Goal: Transaction & Acquisition: Download file/media

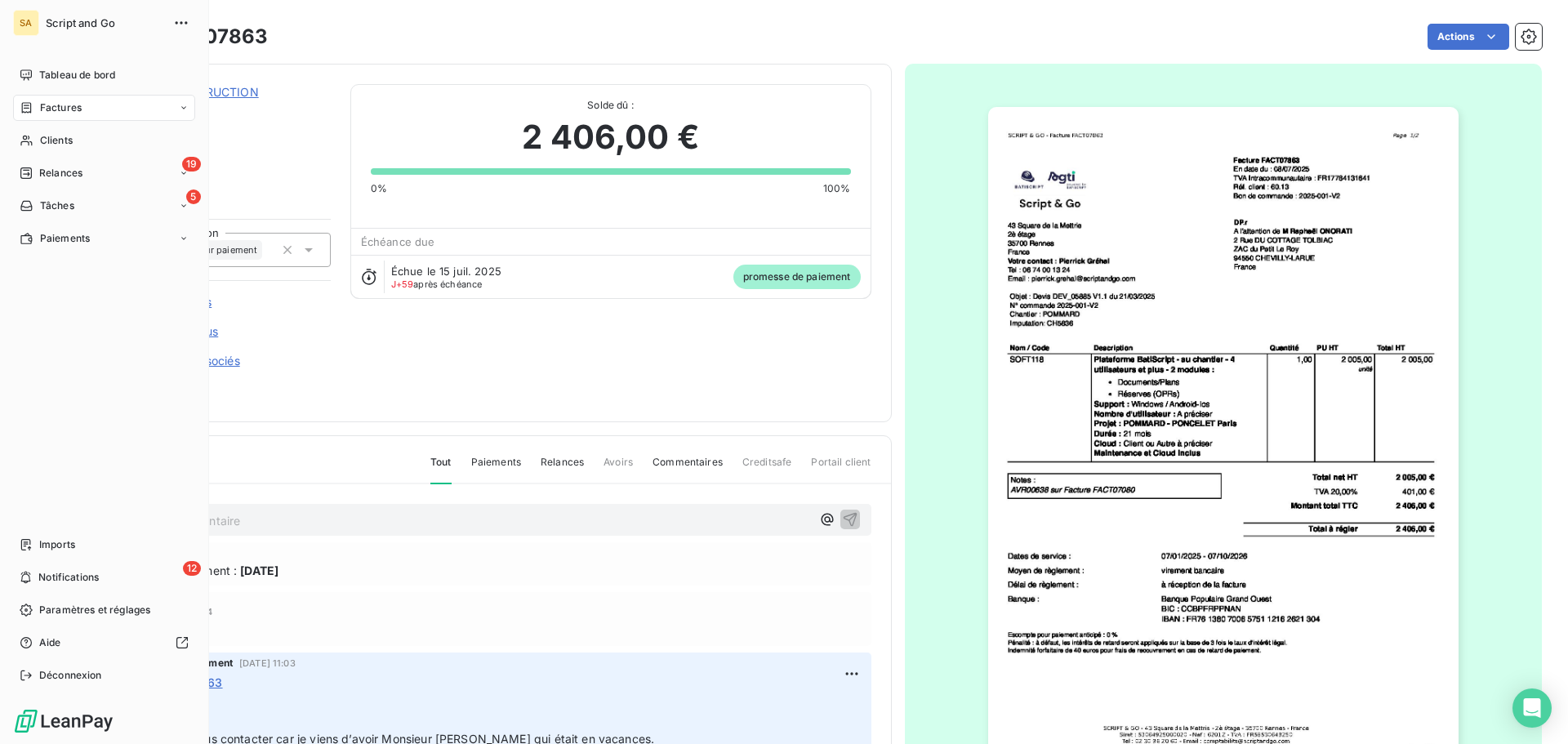
click at [48, 103] on span "Factures" at bounding box center [60, 107] width 41 height 14
click at [69, 137] on span "Factures" at bounding box center [59, 140] width 41 height 14
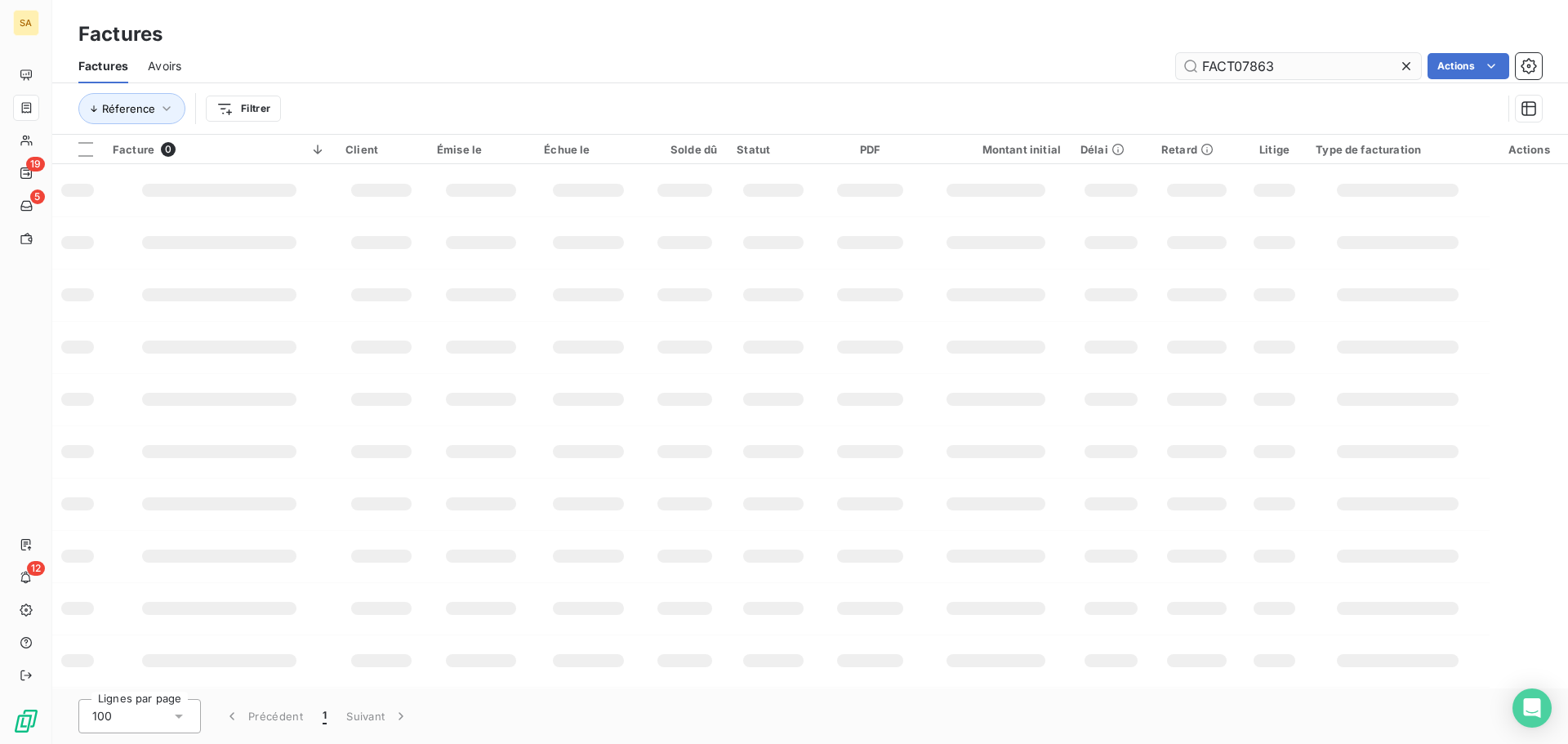
click at [1342, 53] on input "FACT07863" at bounding box center [1299, 65] width 245 height 26
drag, startPoint x: 1340, startPoint y: 57, endPoint x: 1125, endPoint y: 69, distance: 215.3
click at [1125, 69] on div "FACT07863 Actions" at bounding box center [872, 65] width 1341 height 26
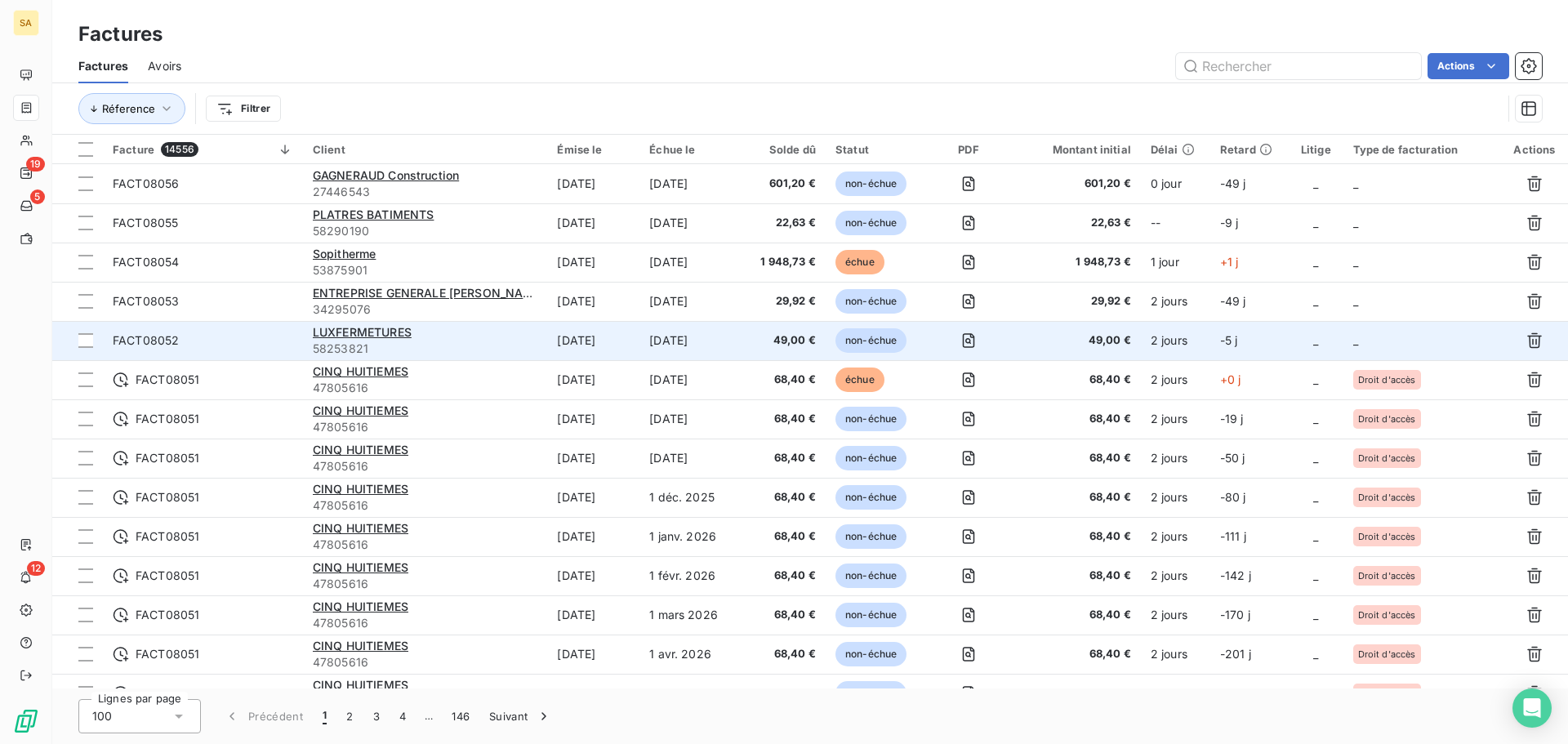
click at [1366, 333] on td "_" at bounding box center [1421, 340] width 158 height 39
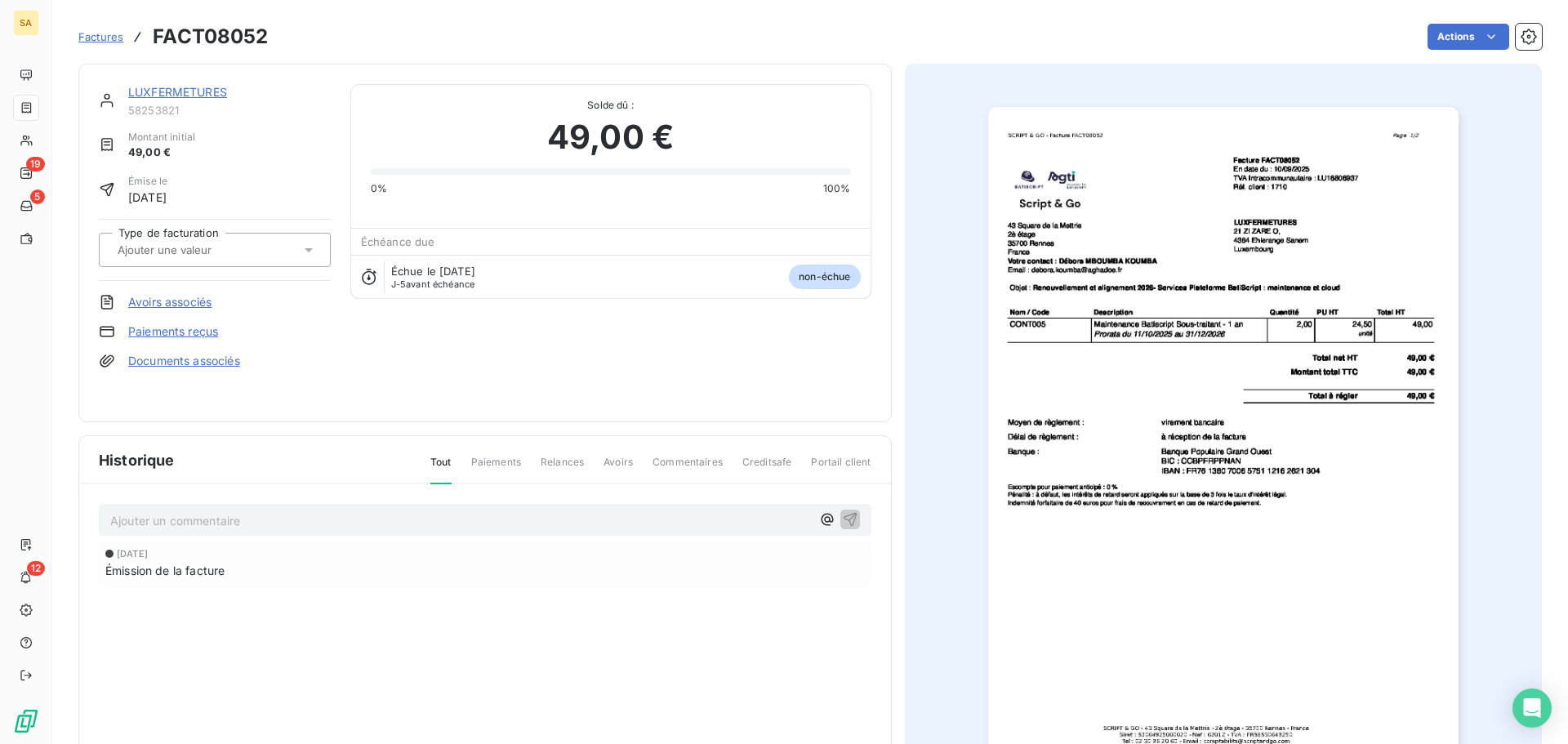
click at [241, 246] on input "text" at bounding box center [197, 249] width 164 height 14
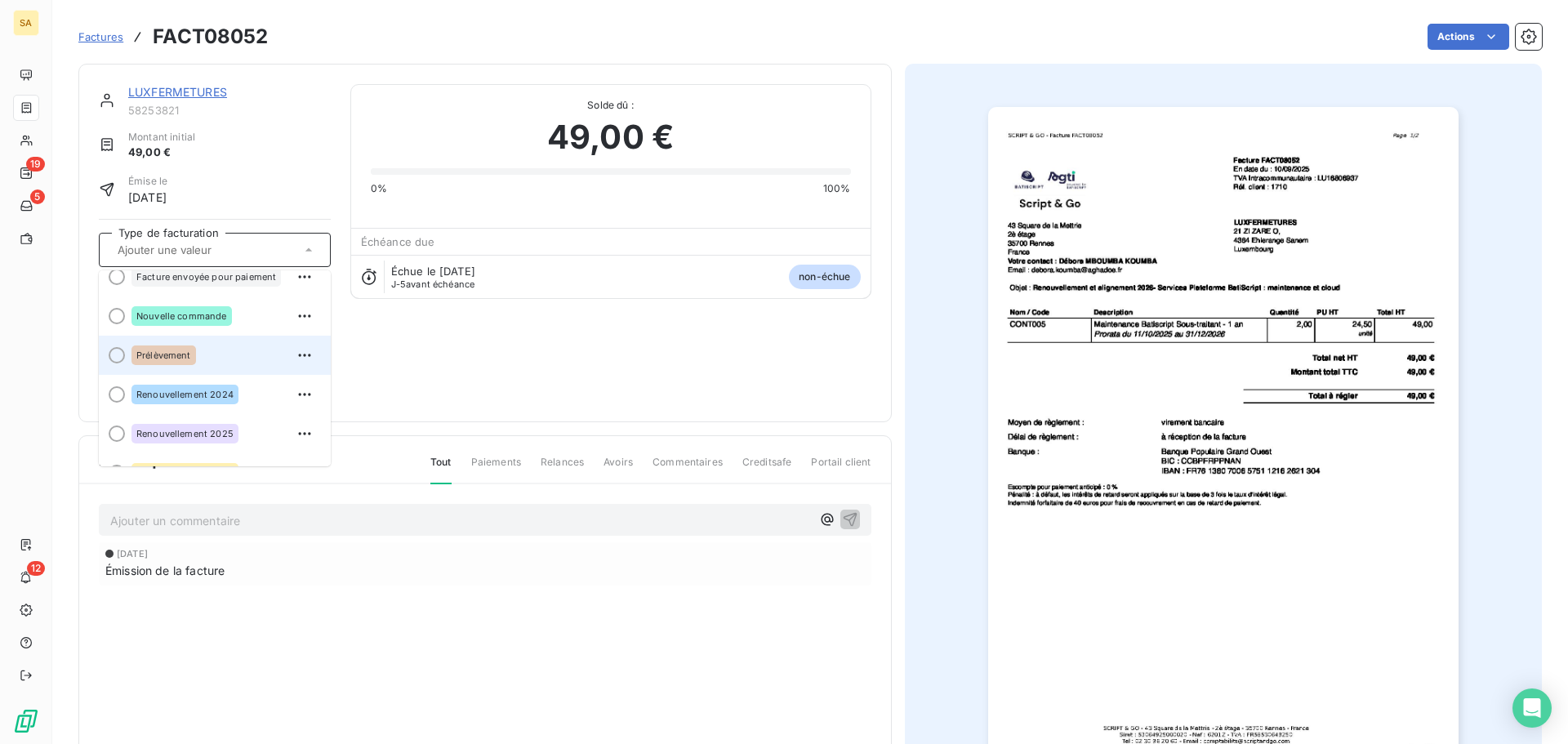
scroll to position [81, 0]
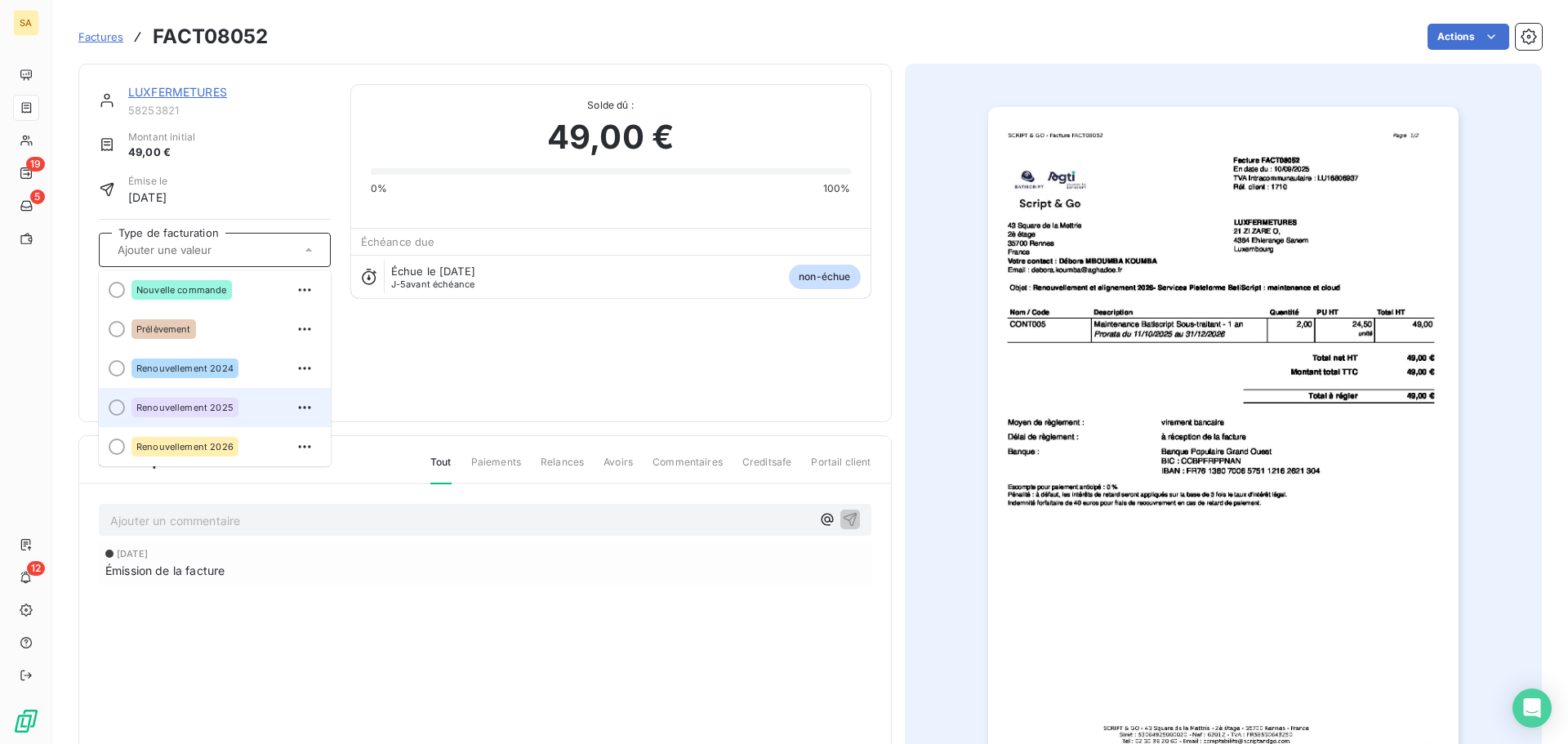
click at [118, 408] on div at bounding box center [116, 407] width 16 height 16
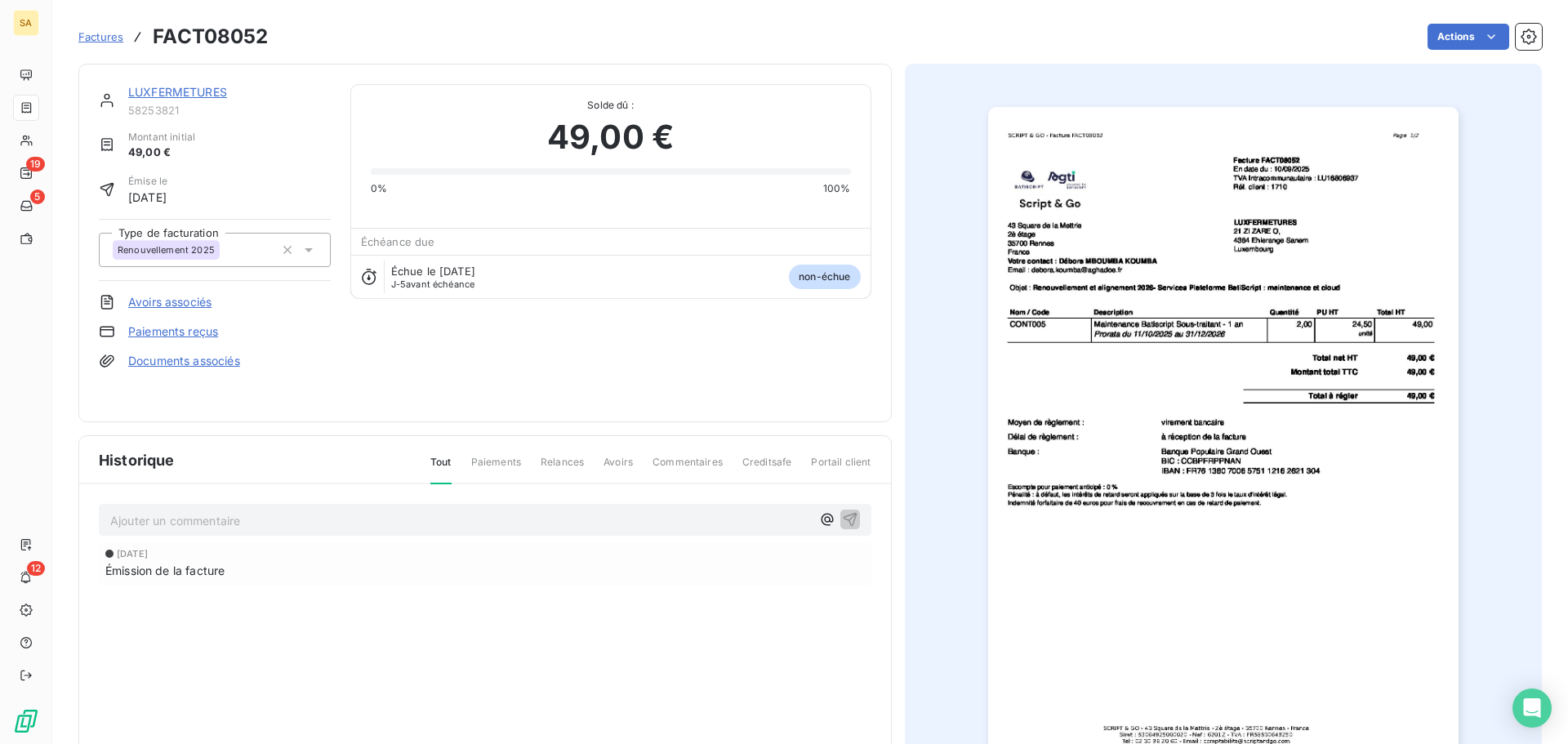
click at [97, 33] on span "Factures" at bounding box center [101, 37] width 45 height 13
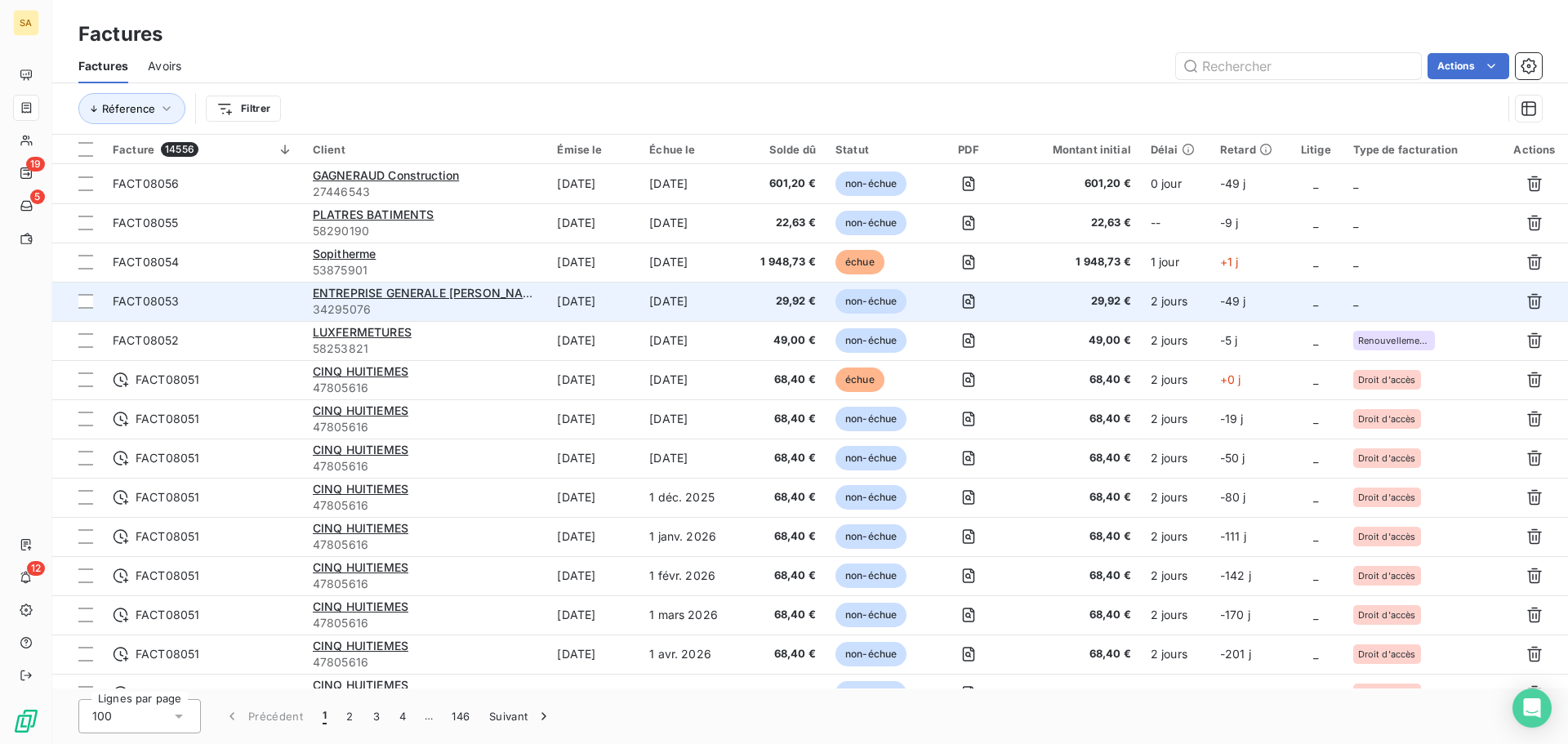
click at [1387, 299] on td "_" at bounding box center [1421, 301] width 158 height 39
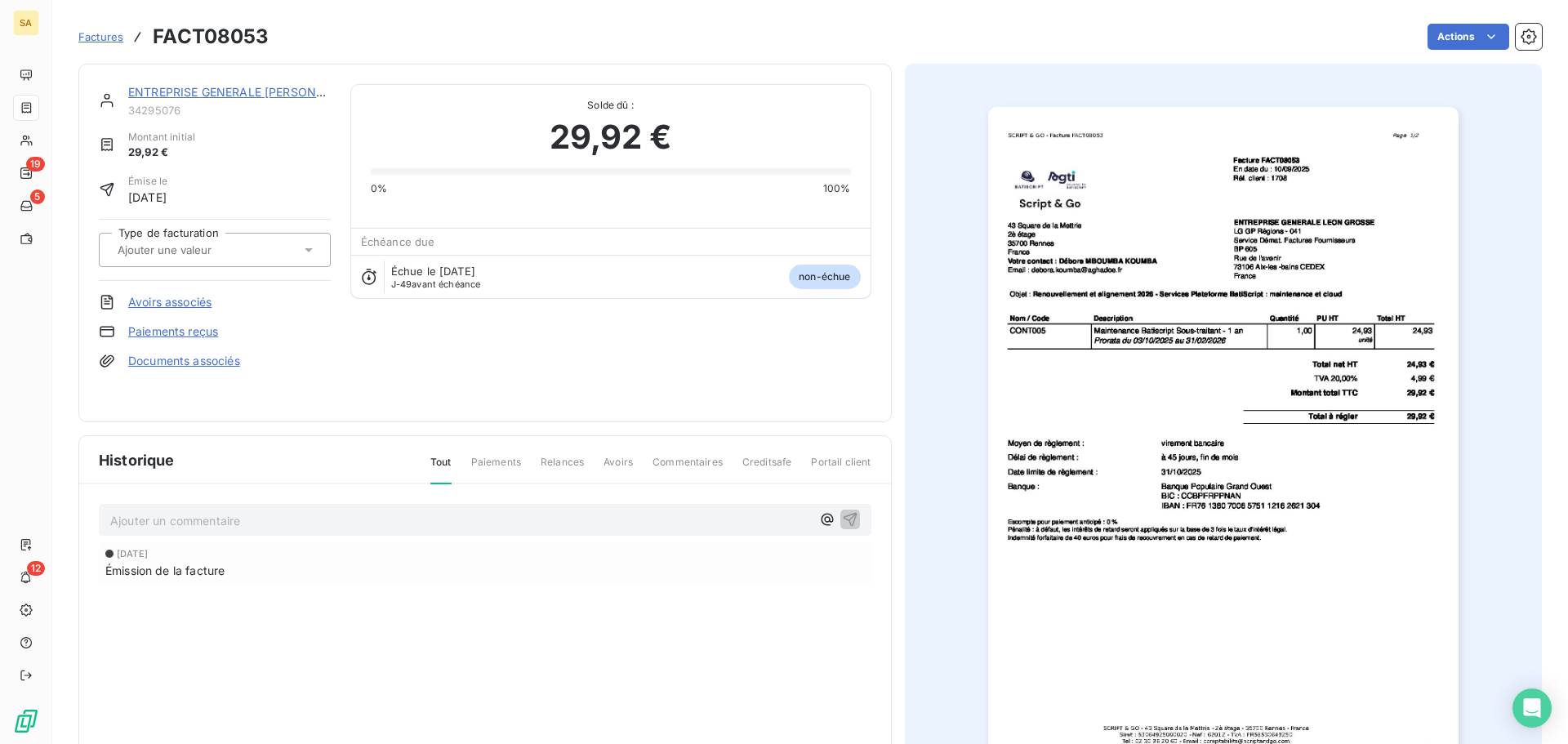
click at [280, 250] on div at bounding box center [207, 250] width 188 height 21
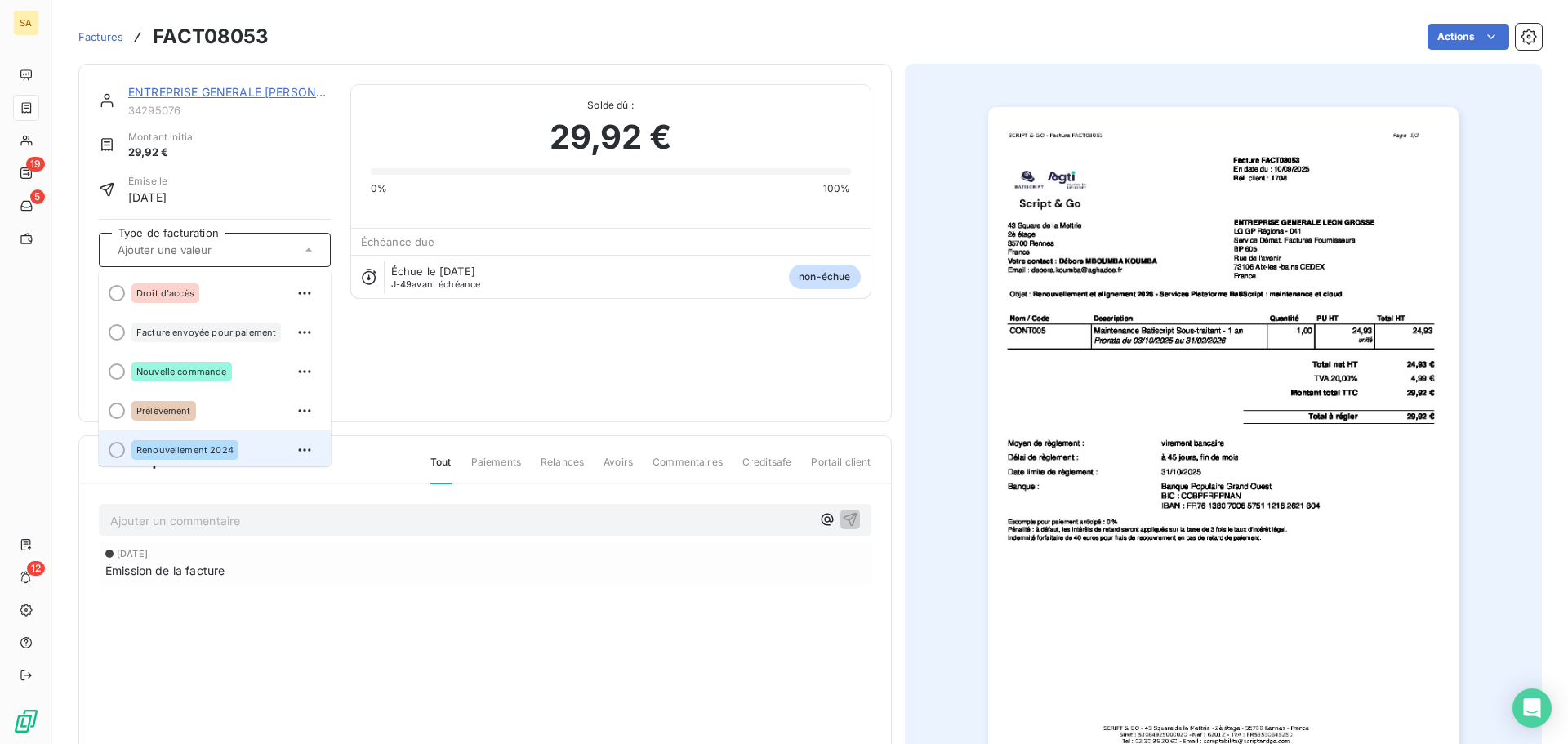
scroll to position [81, 0]
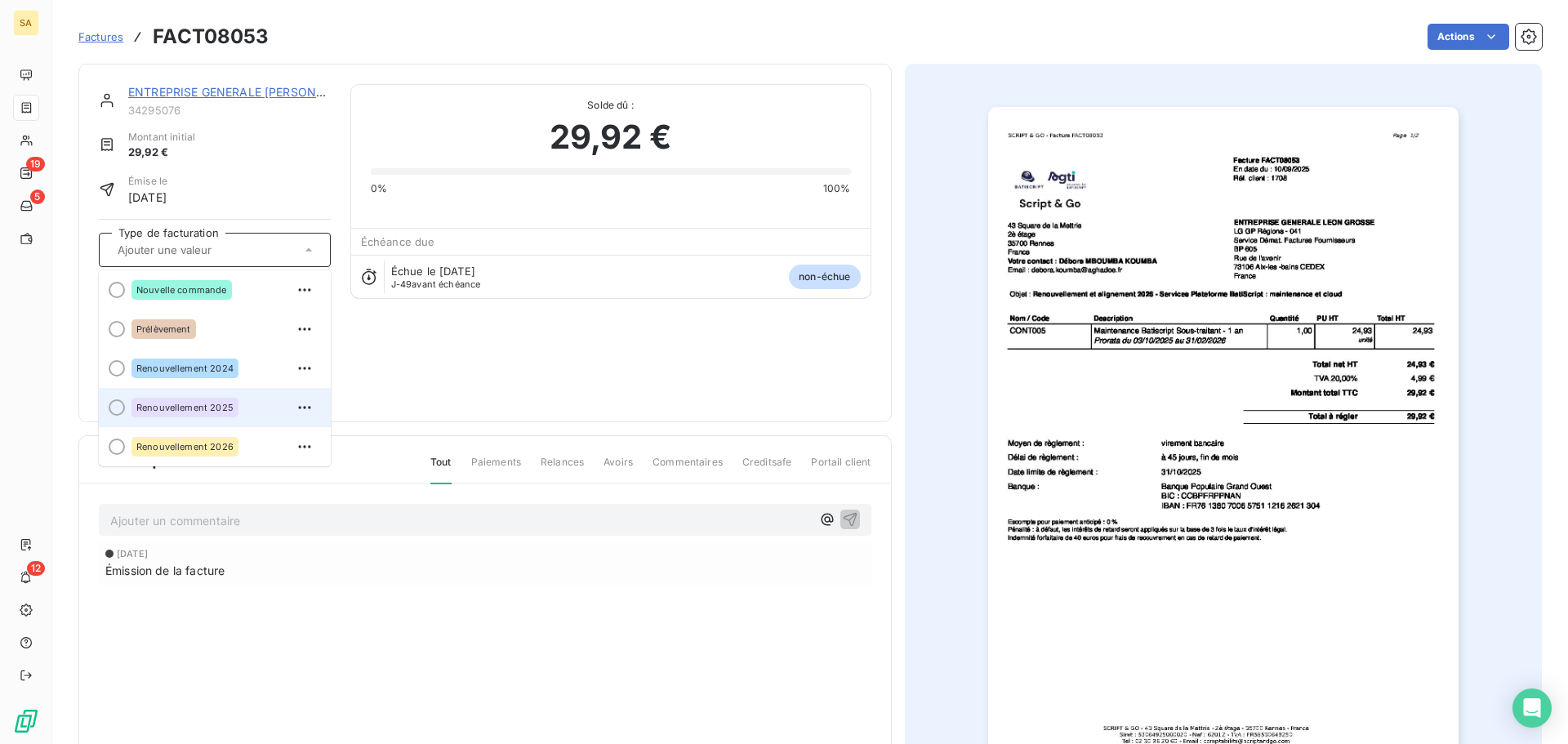
click at [260, 410] on div "Renouvellement 2025" at bounding box center [224, 407] width 186 height 26
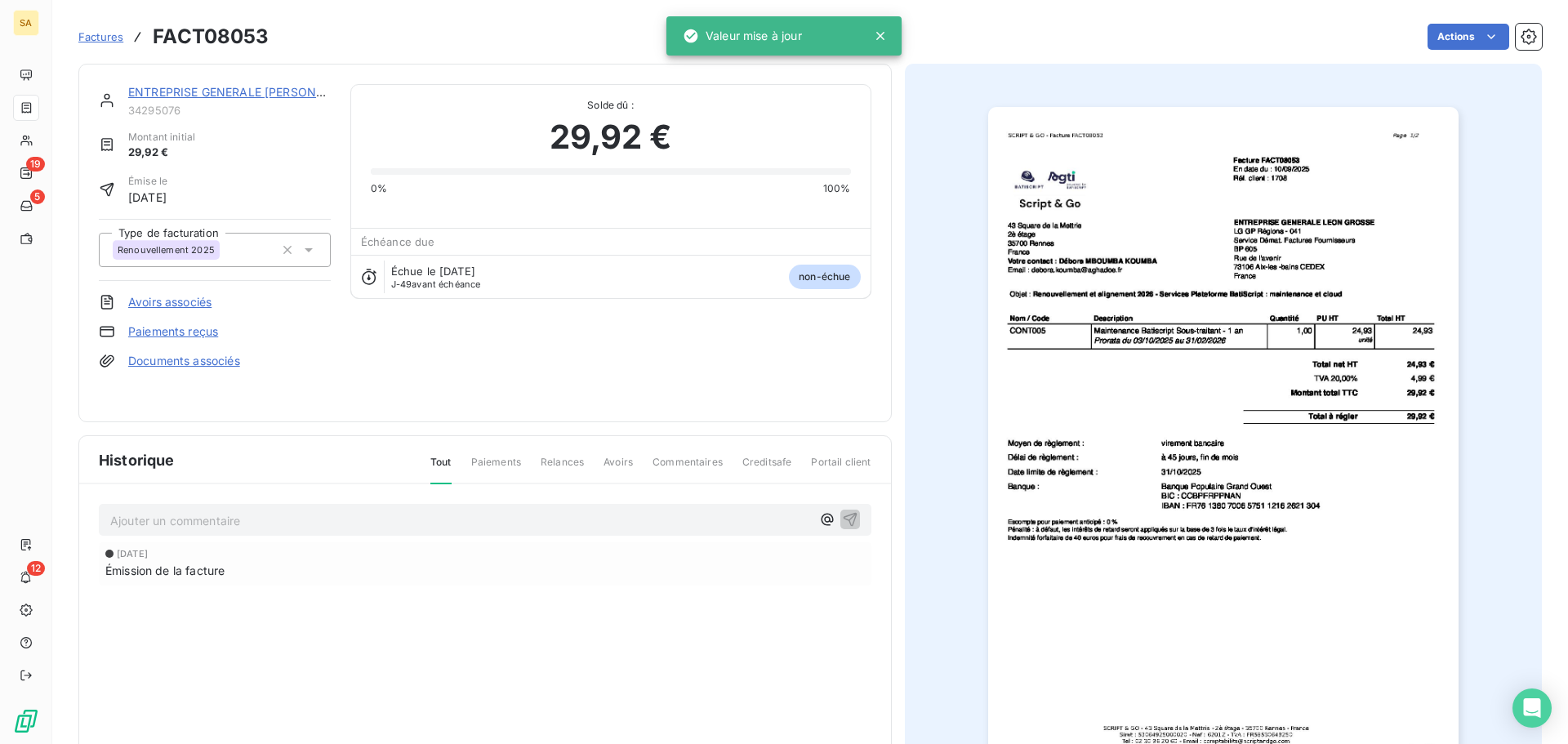
click at [95, 35] on span "Factures" at bounding box center [101, 37] width 45 height 13
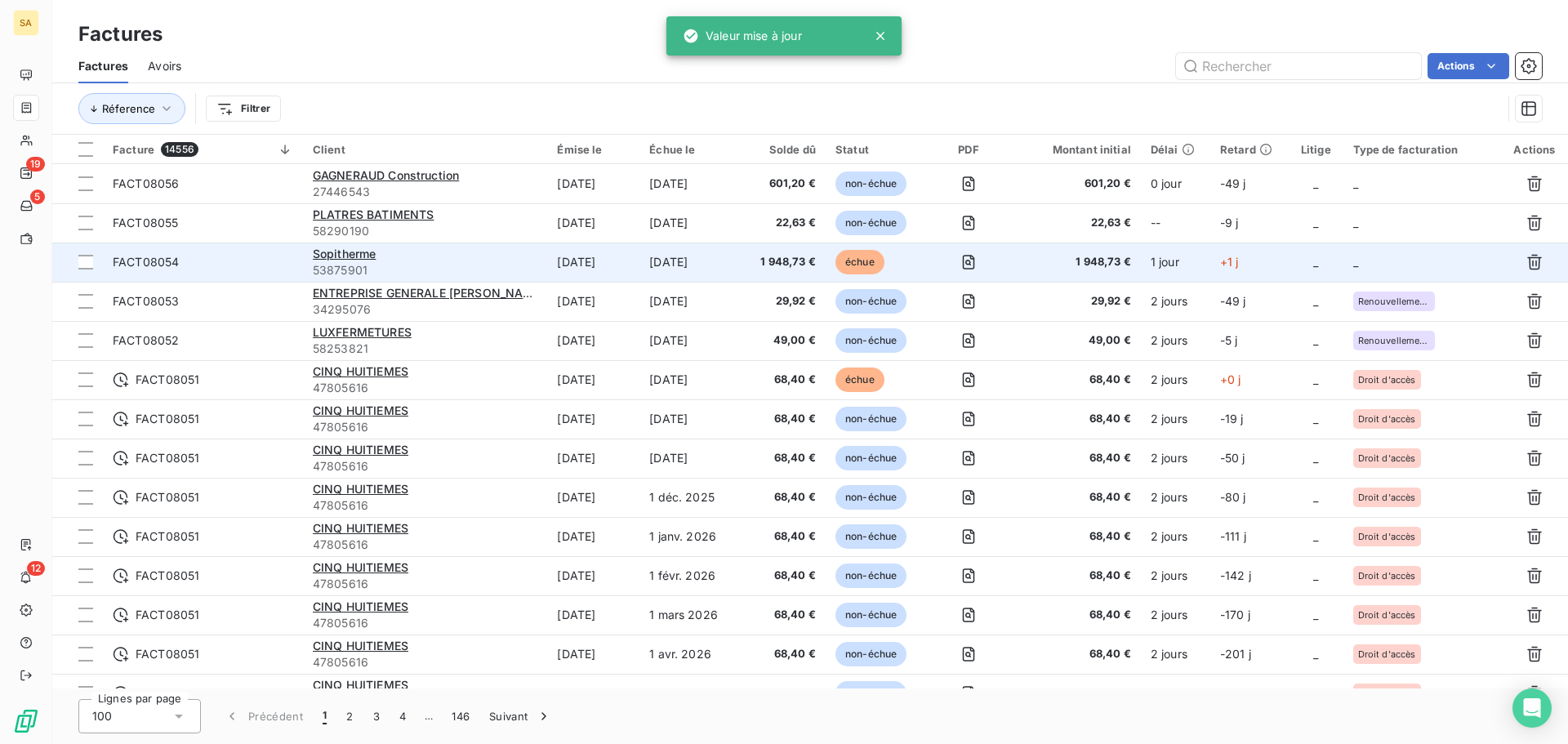
click at [1374, 274] on td "_" at bounding box center [1421, 261] width 158 height 39
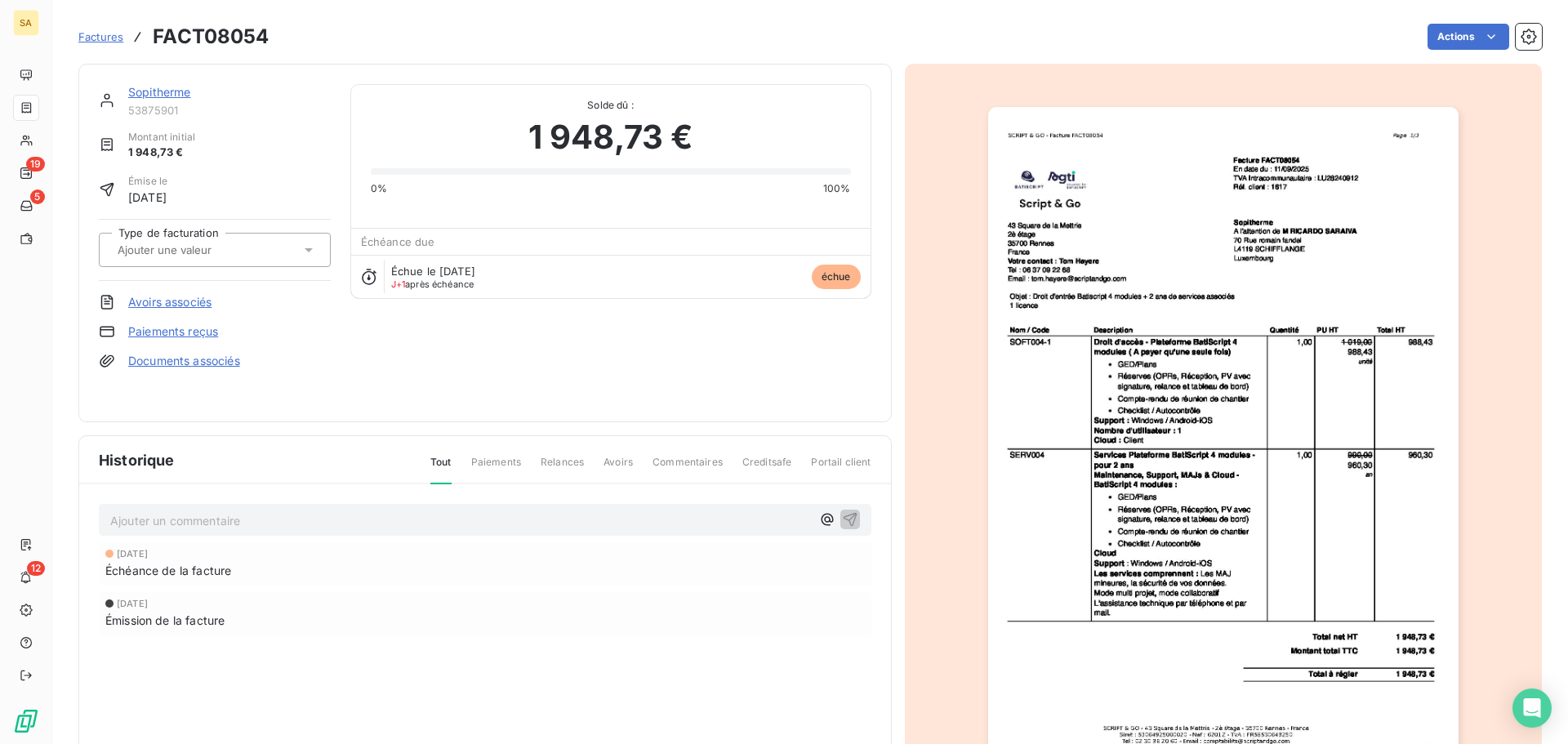
click at [226, 246] on input "text" at bounding box center [197, 249] width 164 height 14
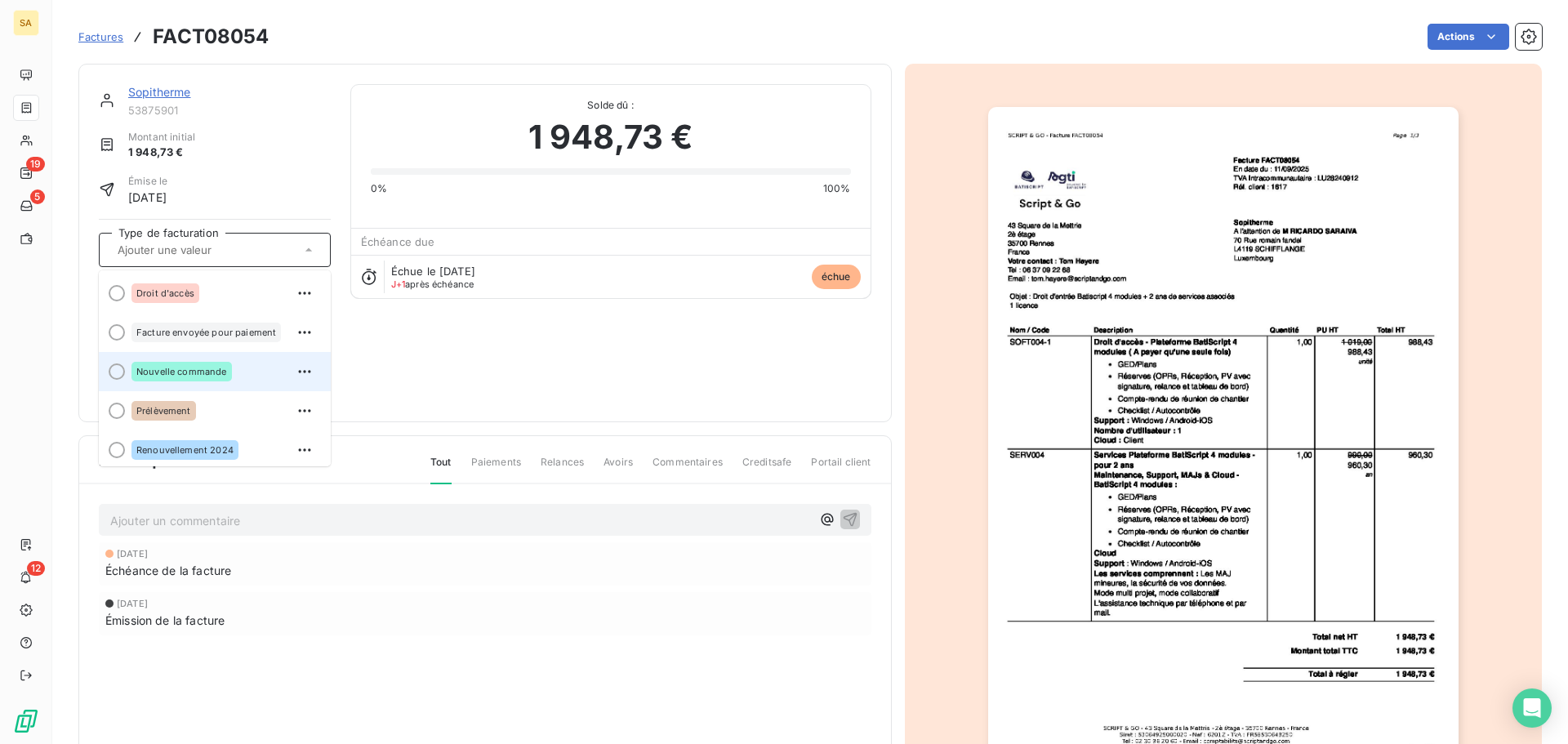
click at [209, 367] on span "Nouvelle commande" at bounding box center [181, 372] width 91 height 10
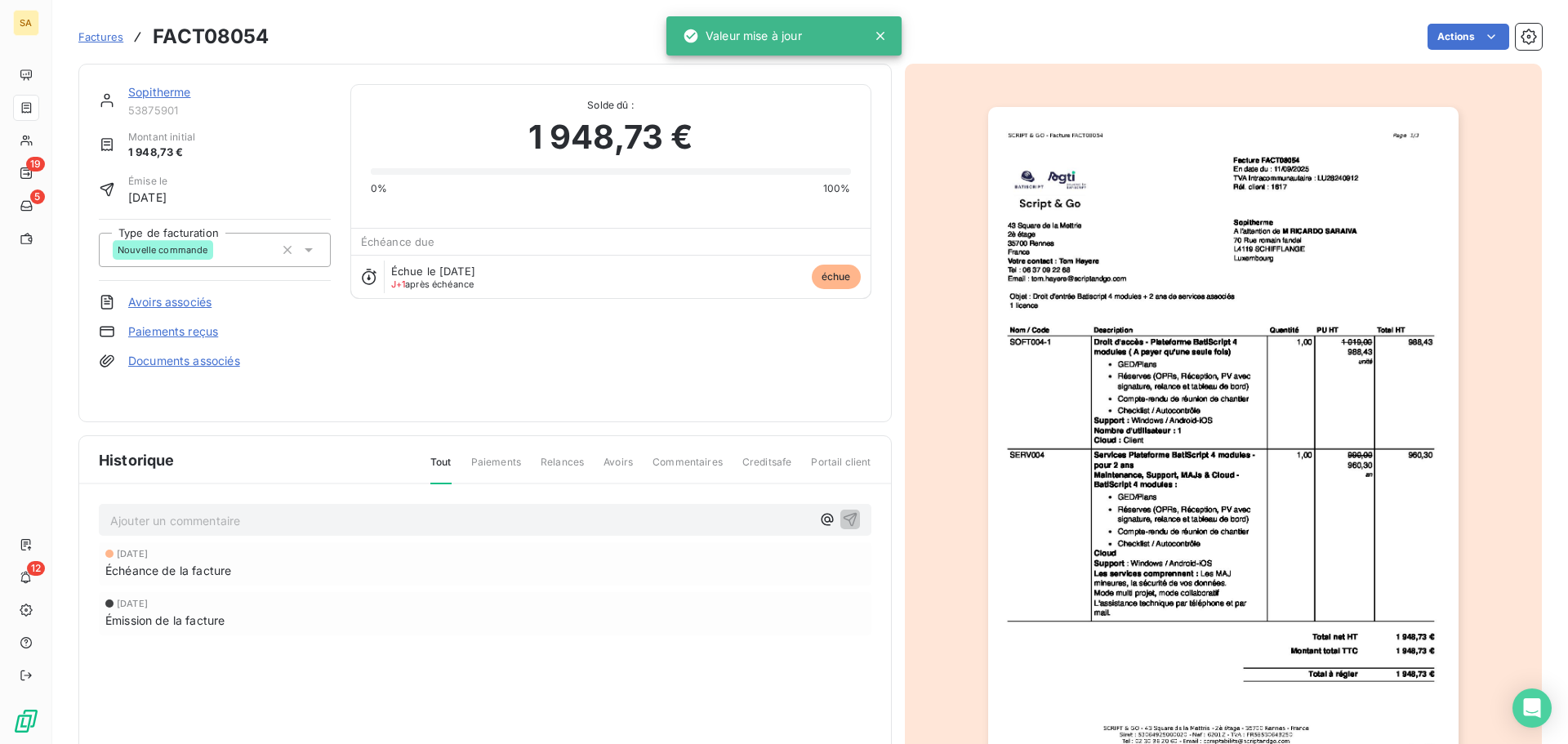
click at [95, 35] on span "Factures" at bounding box center [101, 37] width 45 height 13
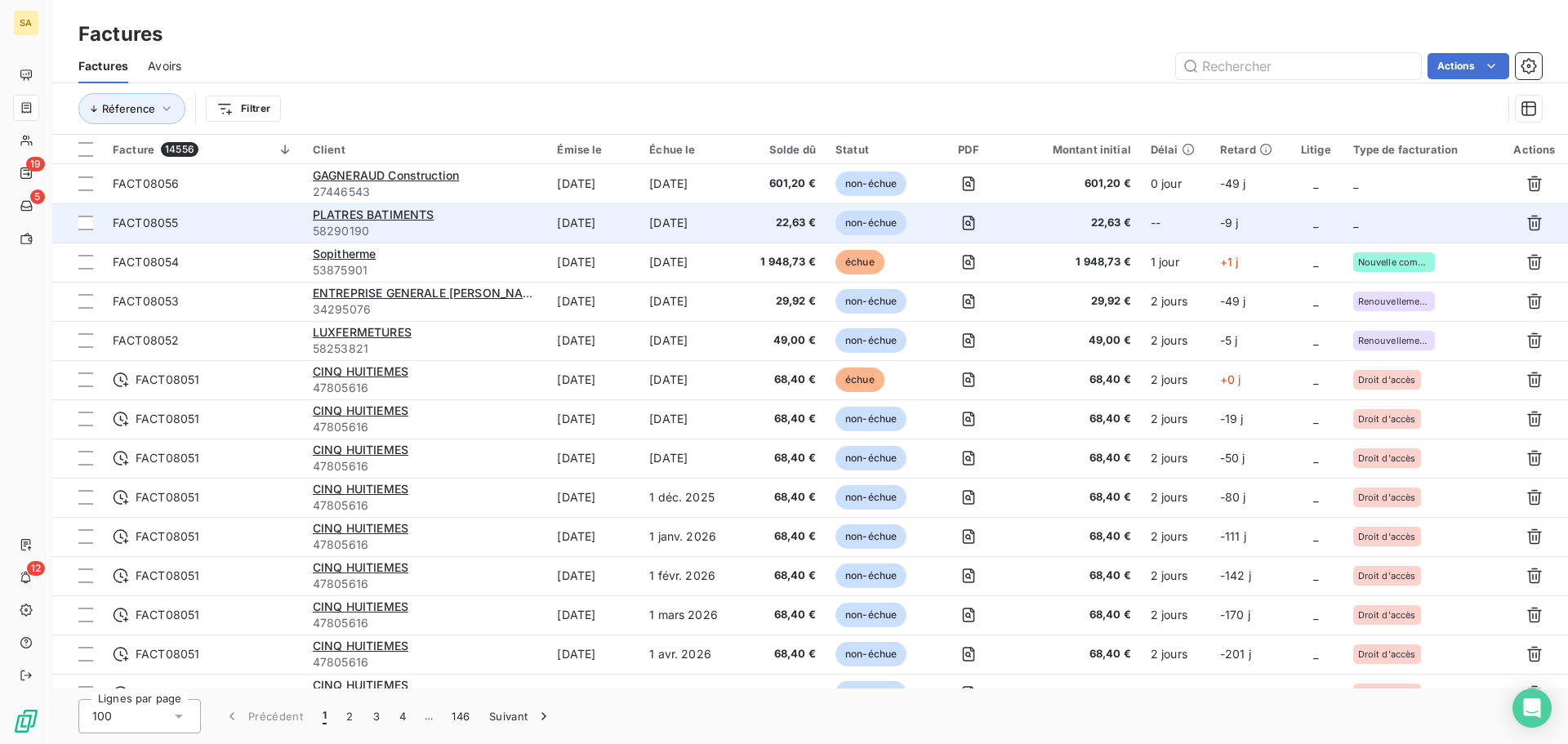
click at [1393, 216] on td "_" at bounding box center [1421, 222] width 158 height 39
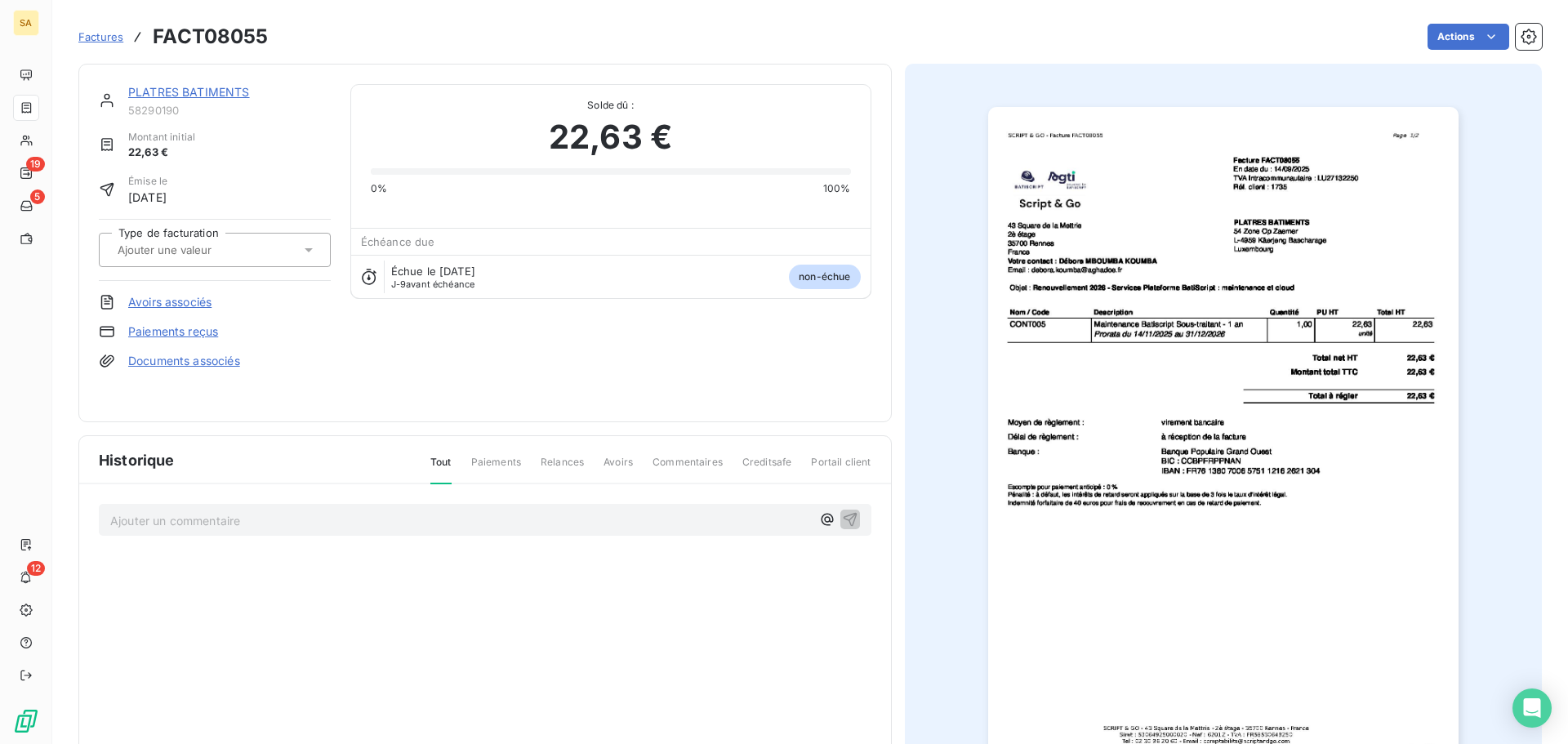
click at [253, 242] on div at bounding box center [207, 250] width 188 height 21
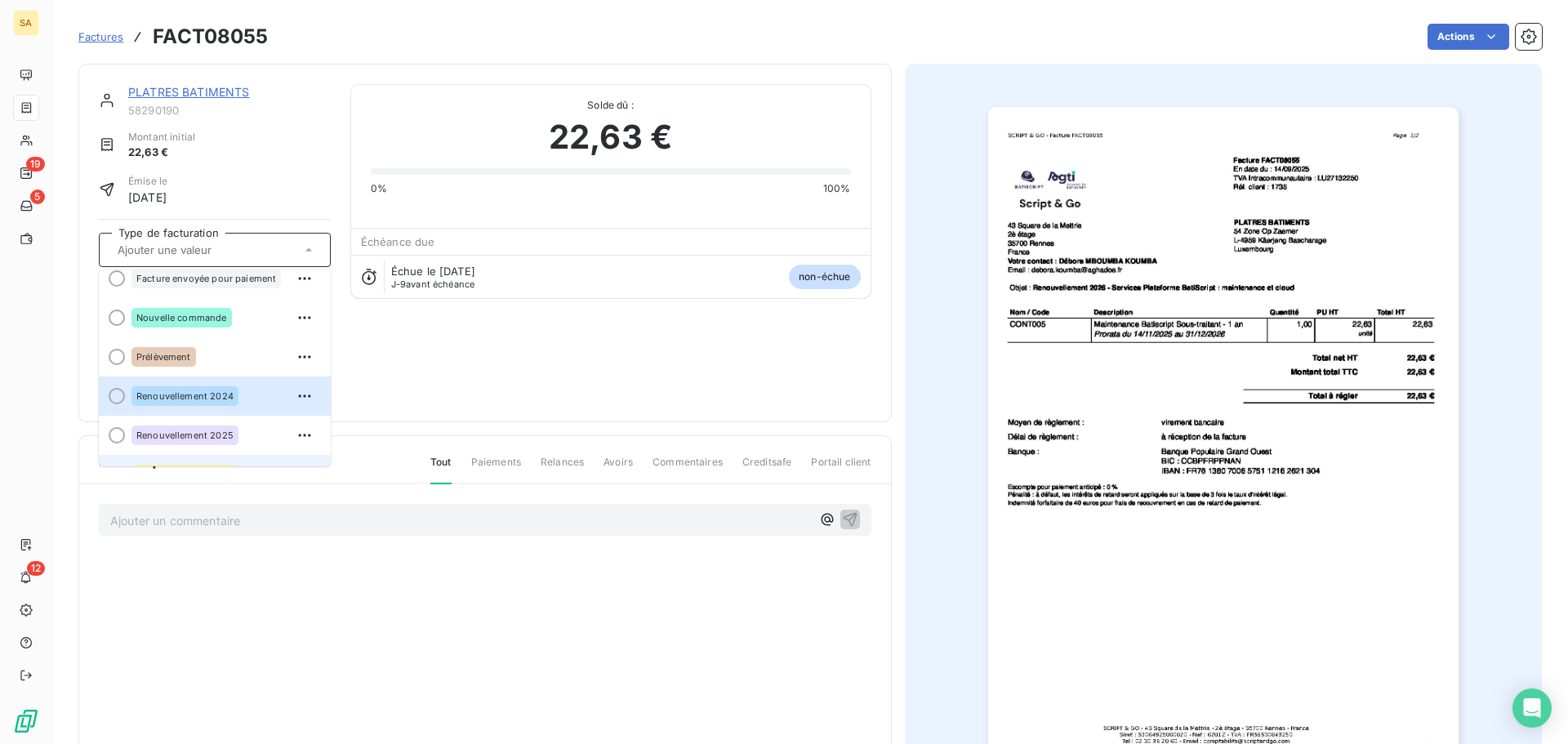
scroll to position [81, 0]
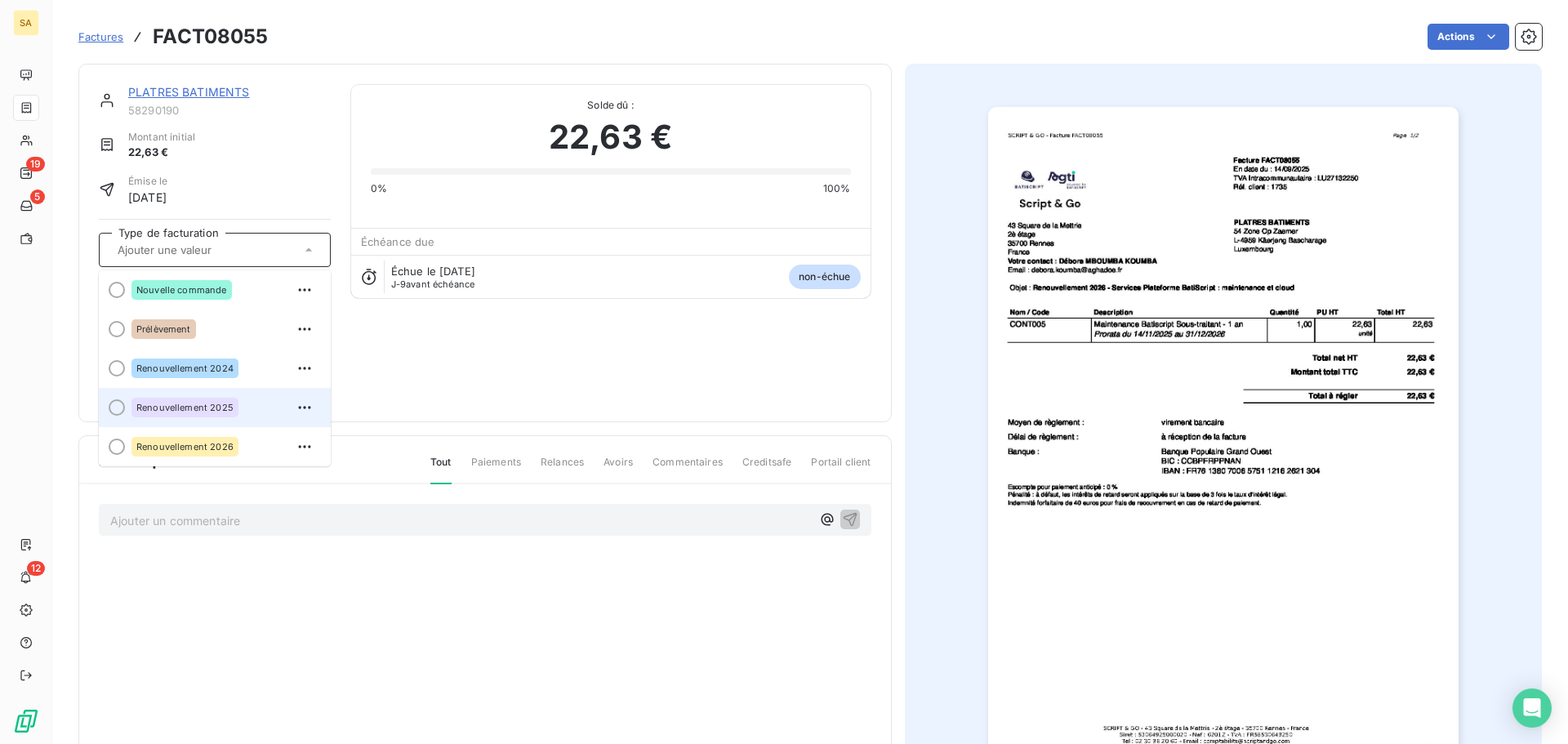
click at [237, 395] on div "Renouvellement 2025" at bounding box center [224, 407] width 186 height 26
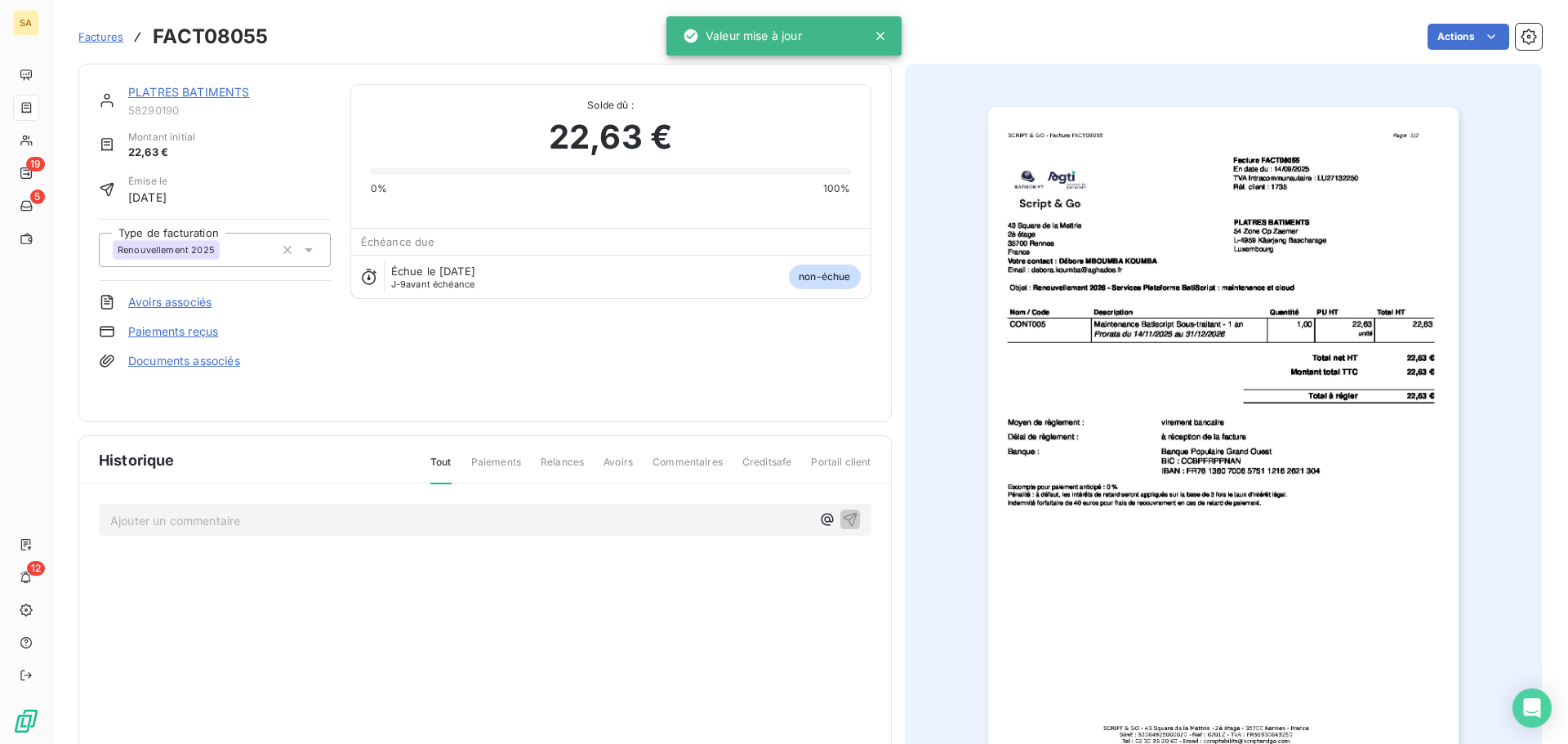
click at [102, 35] on span "Factures" at bounding box center [101, 37] width 45 height 13
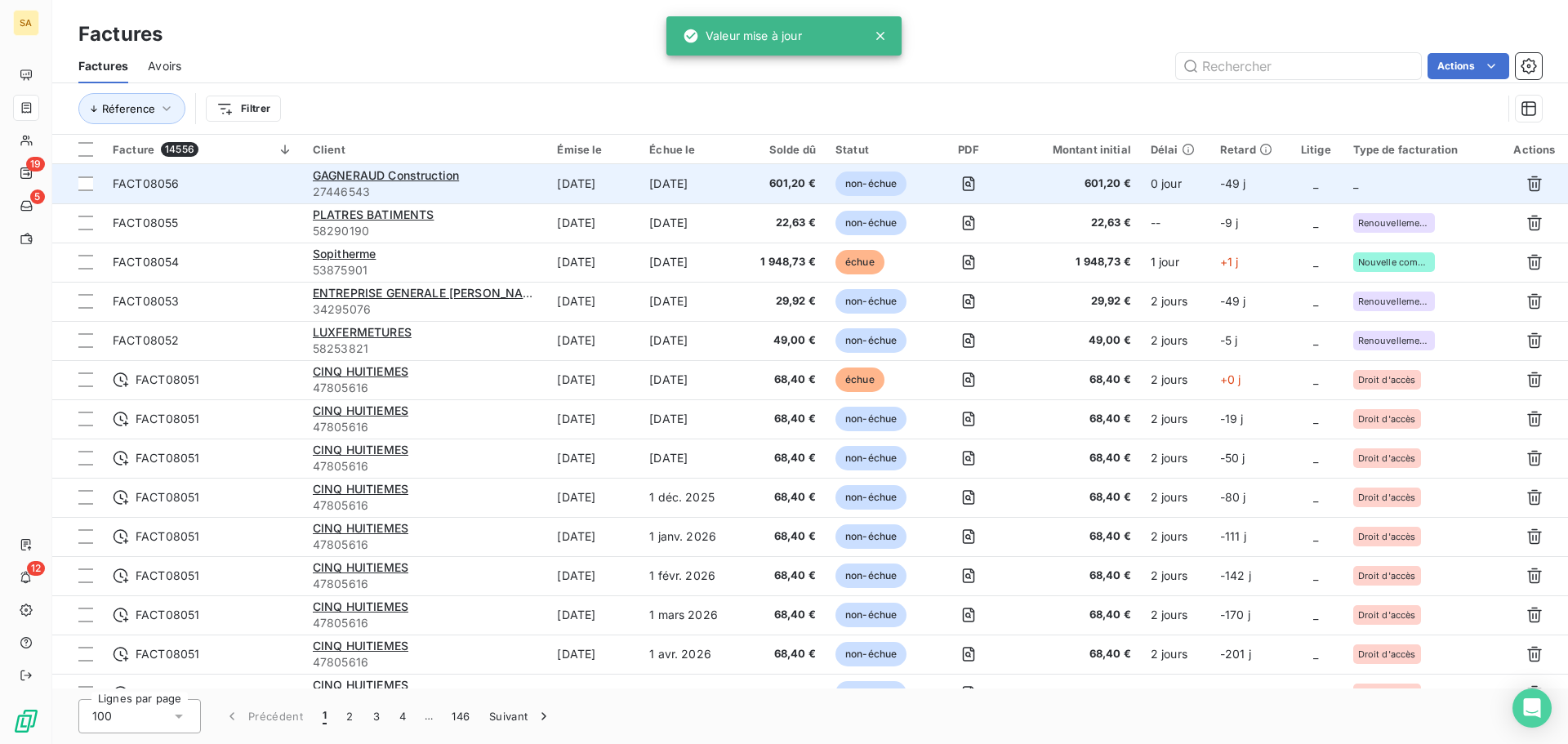
click at [1374, 176] on td "_" at bounding box center [1421, 183] width 158 height 39
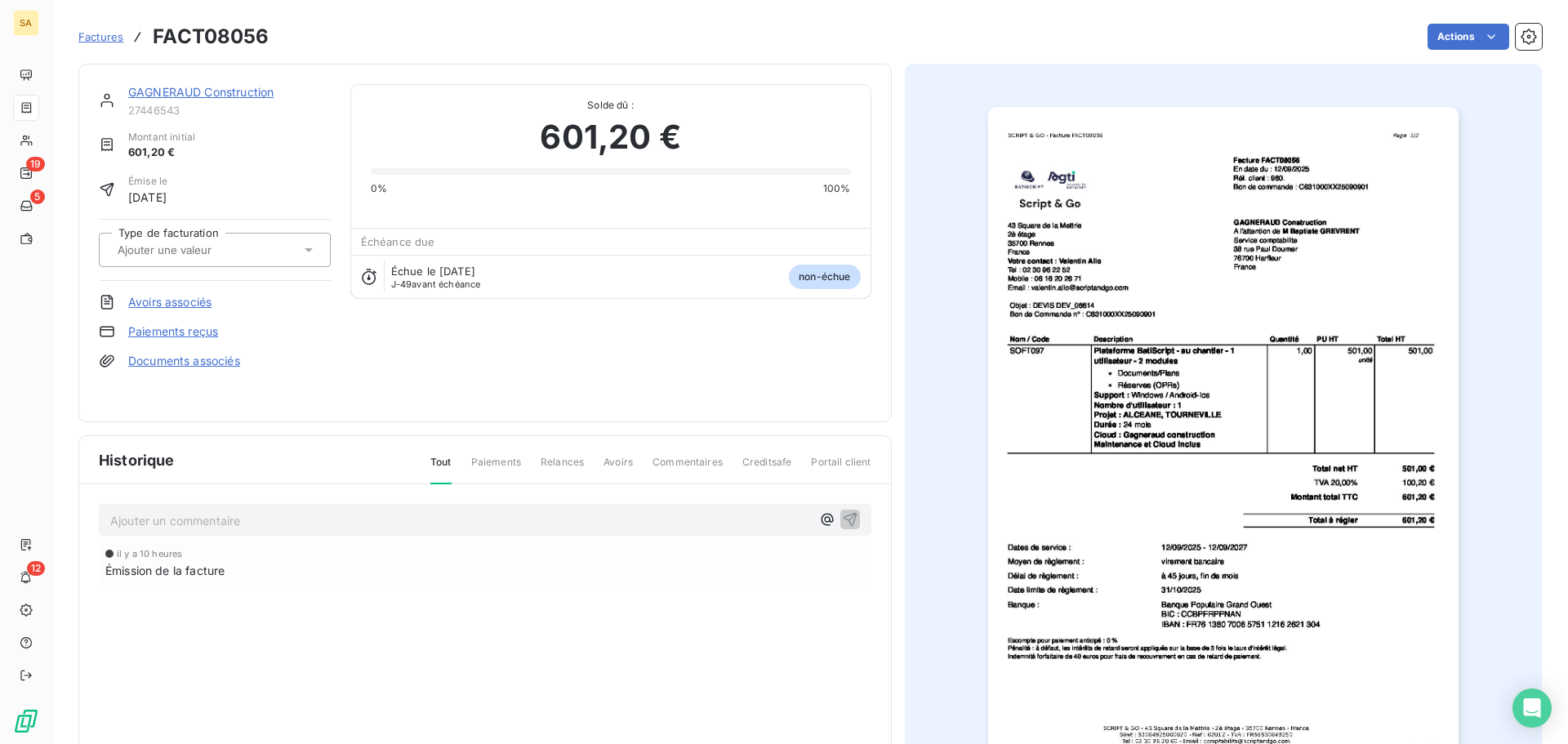
click at [261, 253] on div at bounding box center [207, 250] width 188 height 21
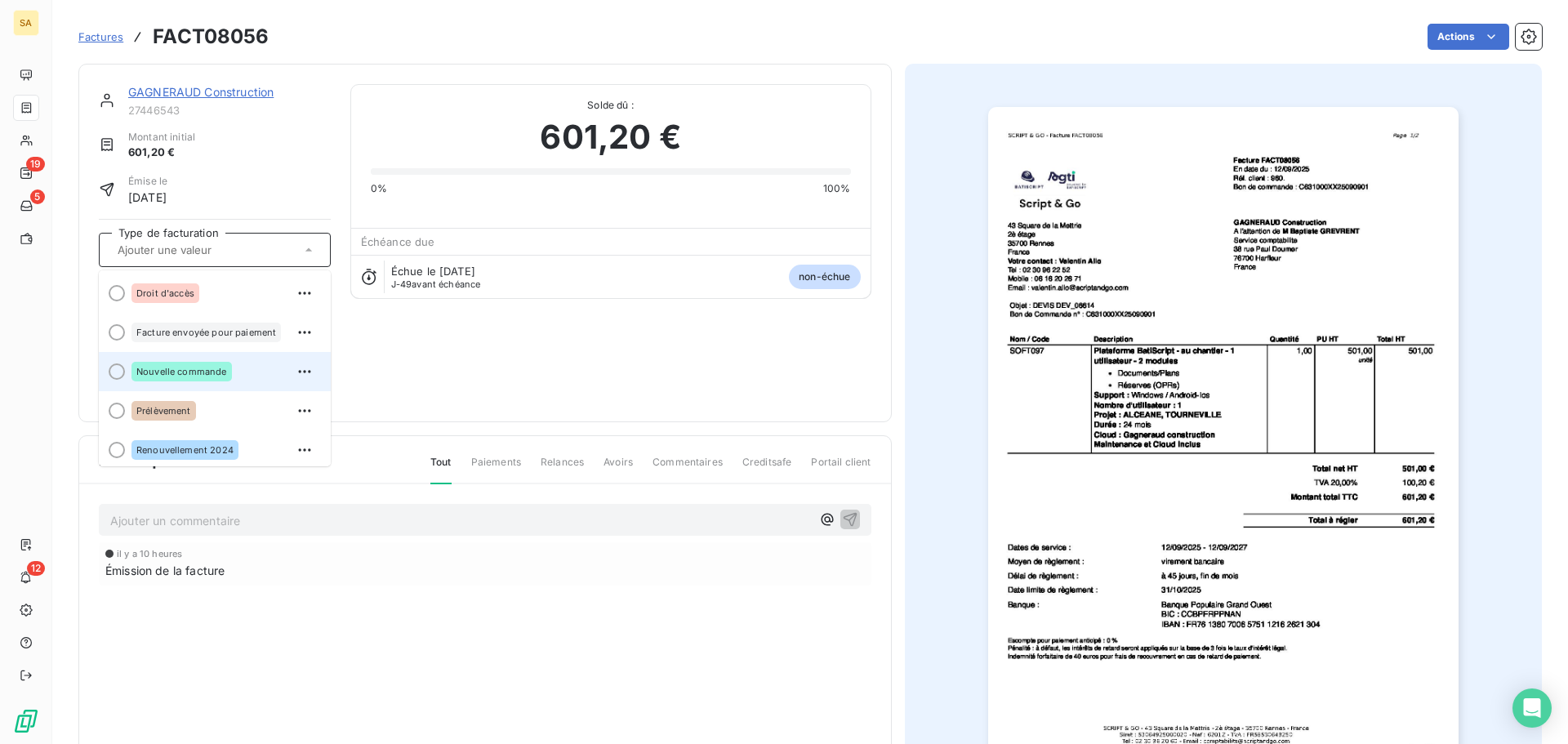
click at [202, 367] on span "Nouvelle commande" at bounding box center [181, 372] width 91 height 10
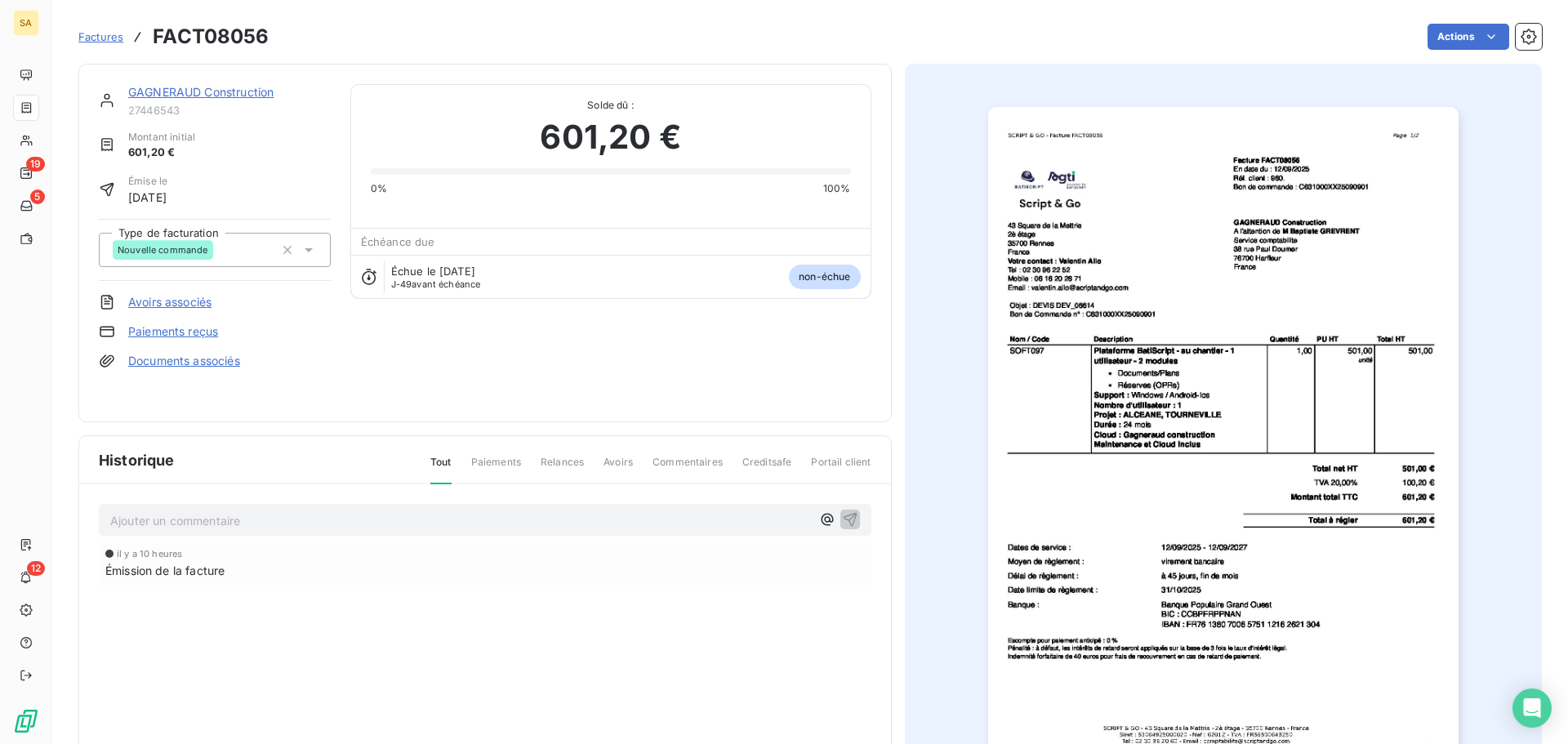
click at [107, 35] on span "Factures" at bounding box center [101, 37] width 45 height 13
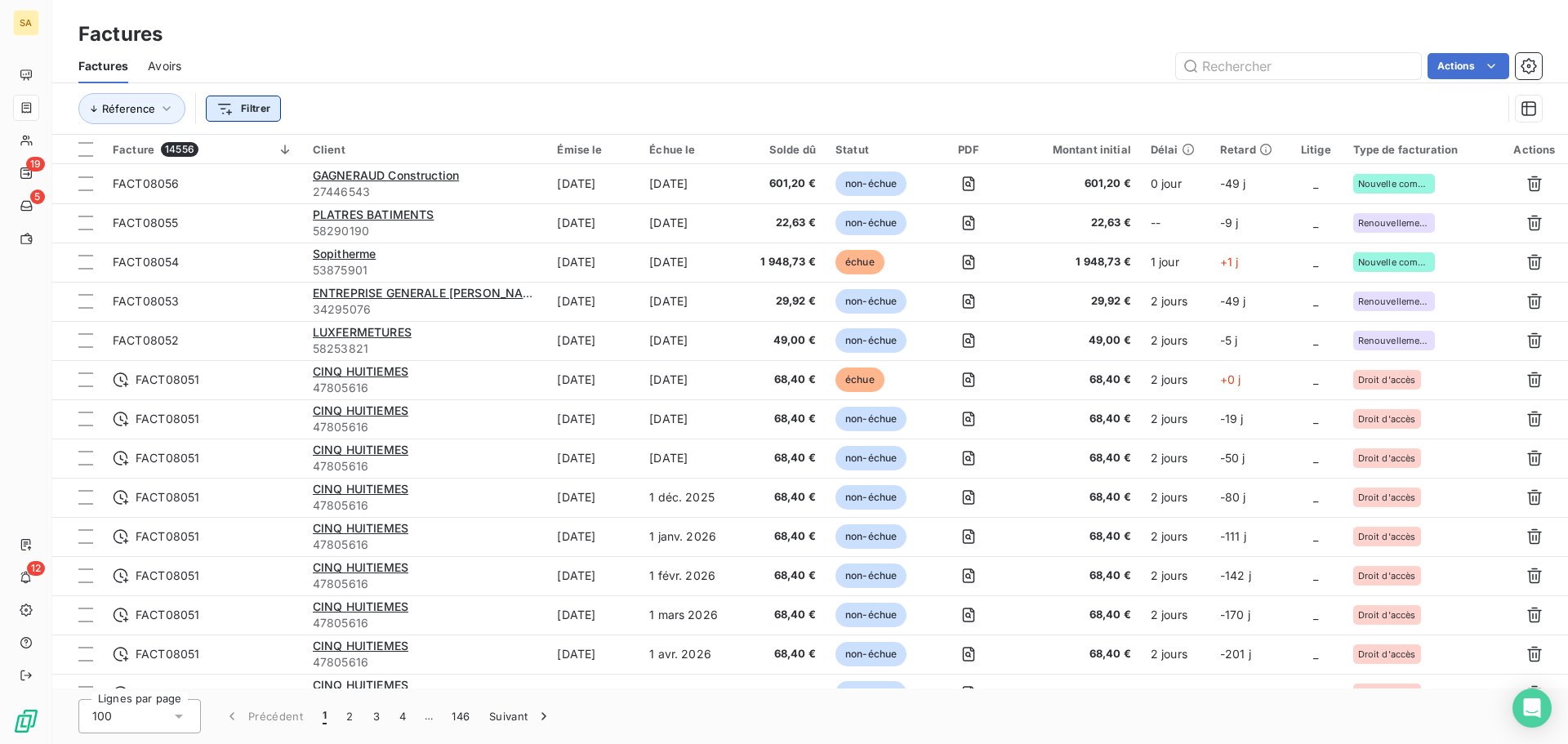
click at [211, 101] on html "SA 19 5 12 Factures Factures Avoirs Actions Réference Filtrer Facture 14556 Cli…" at bounding box center [784, 372] width 1568 height 744
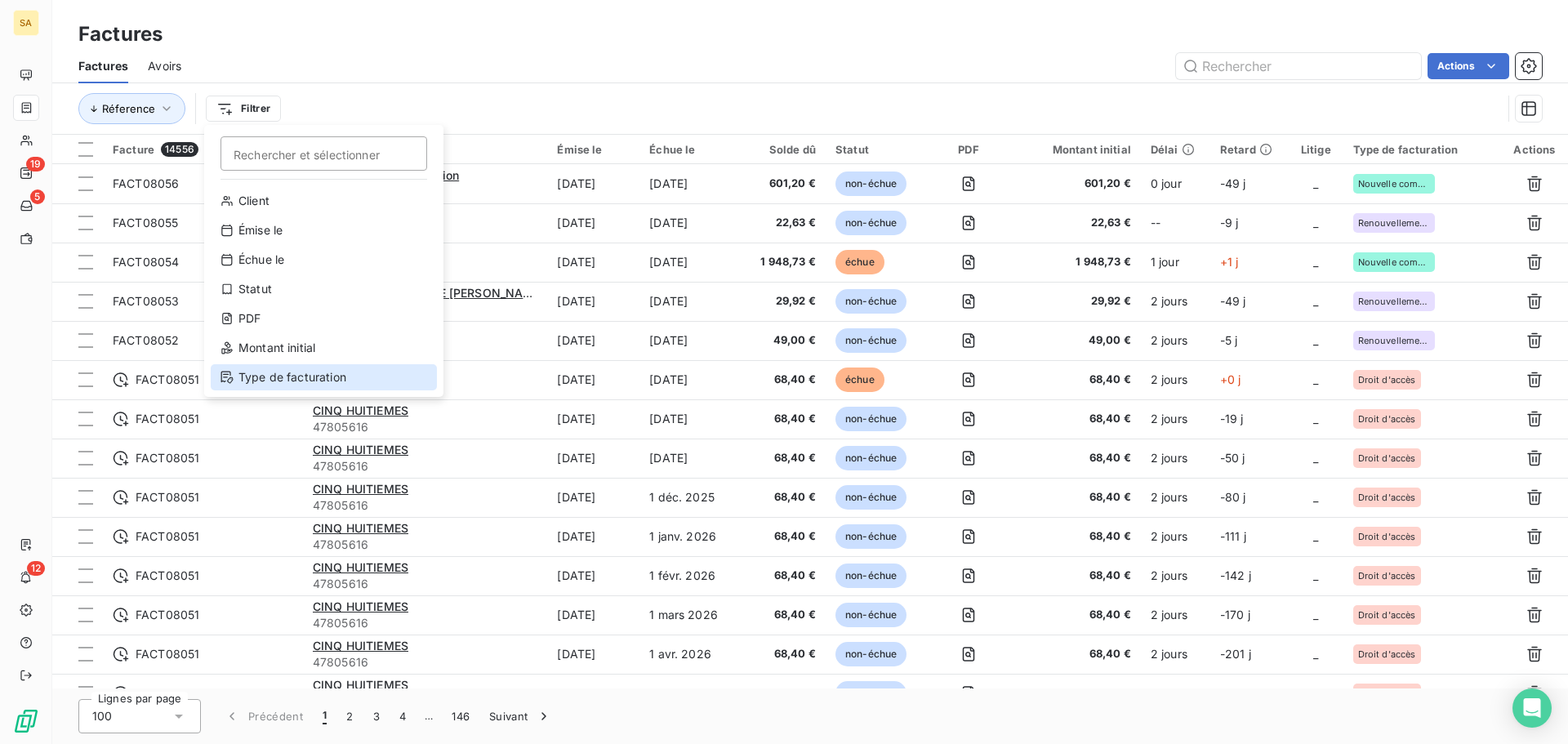
click at [277, 368] on div "Type de facturation" at bounding box center [324, 376] width 226 height 26
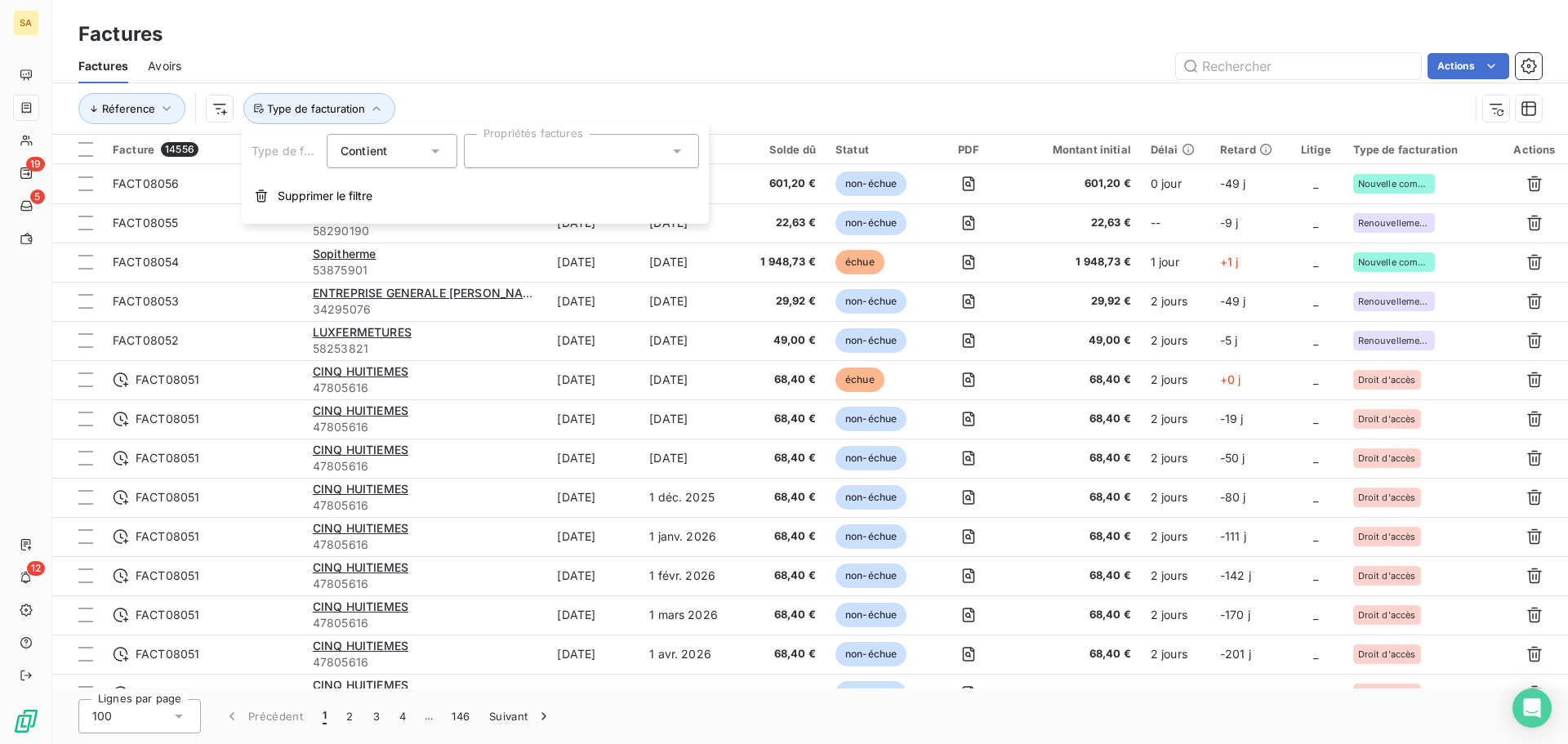
click at [528, 145] on div at bounding box center [581, 151] width 236 height 34
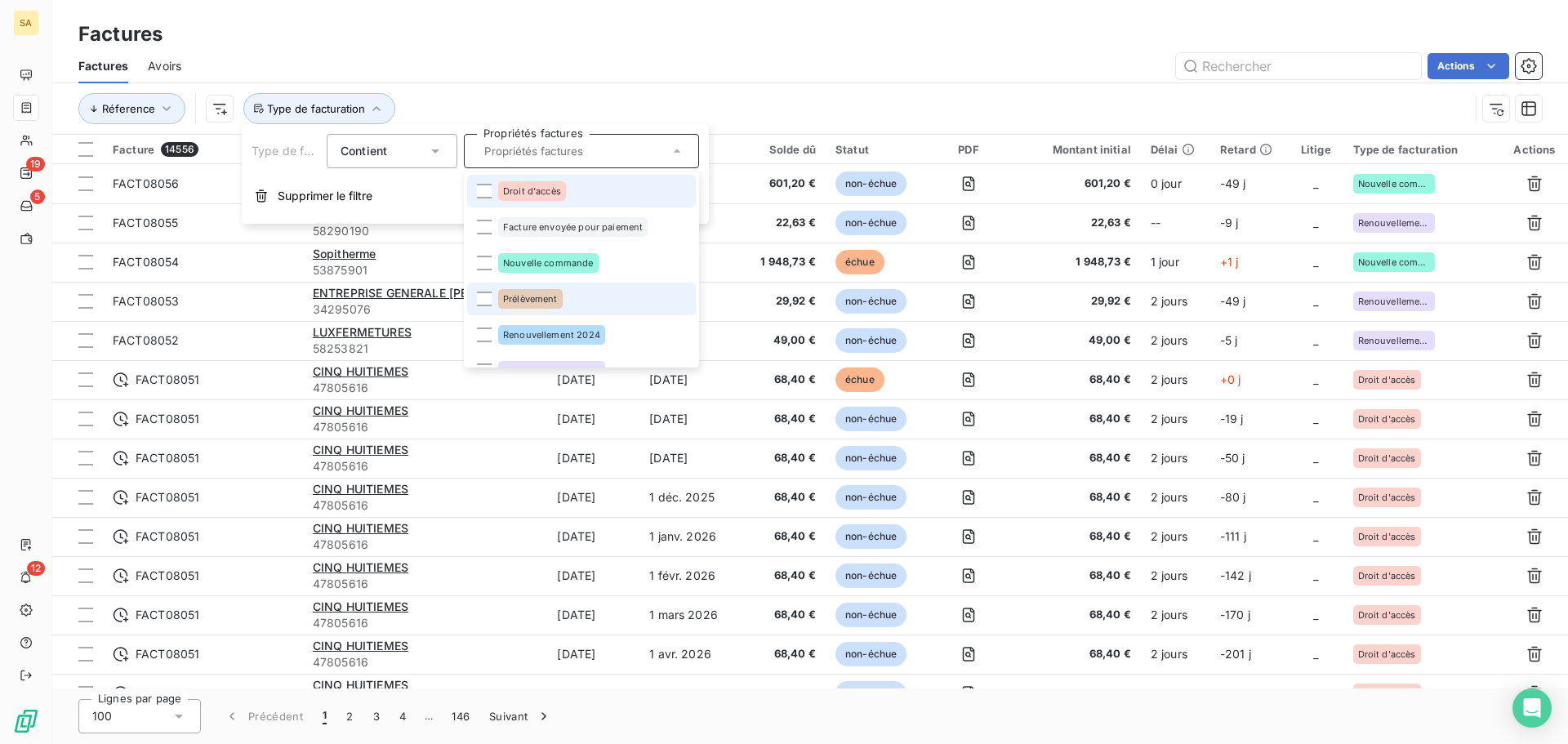
scroll to position [95, 0]
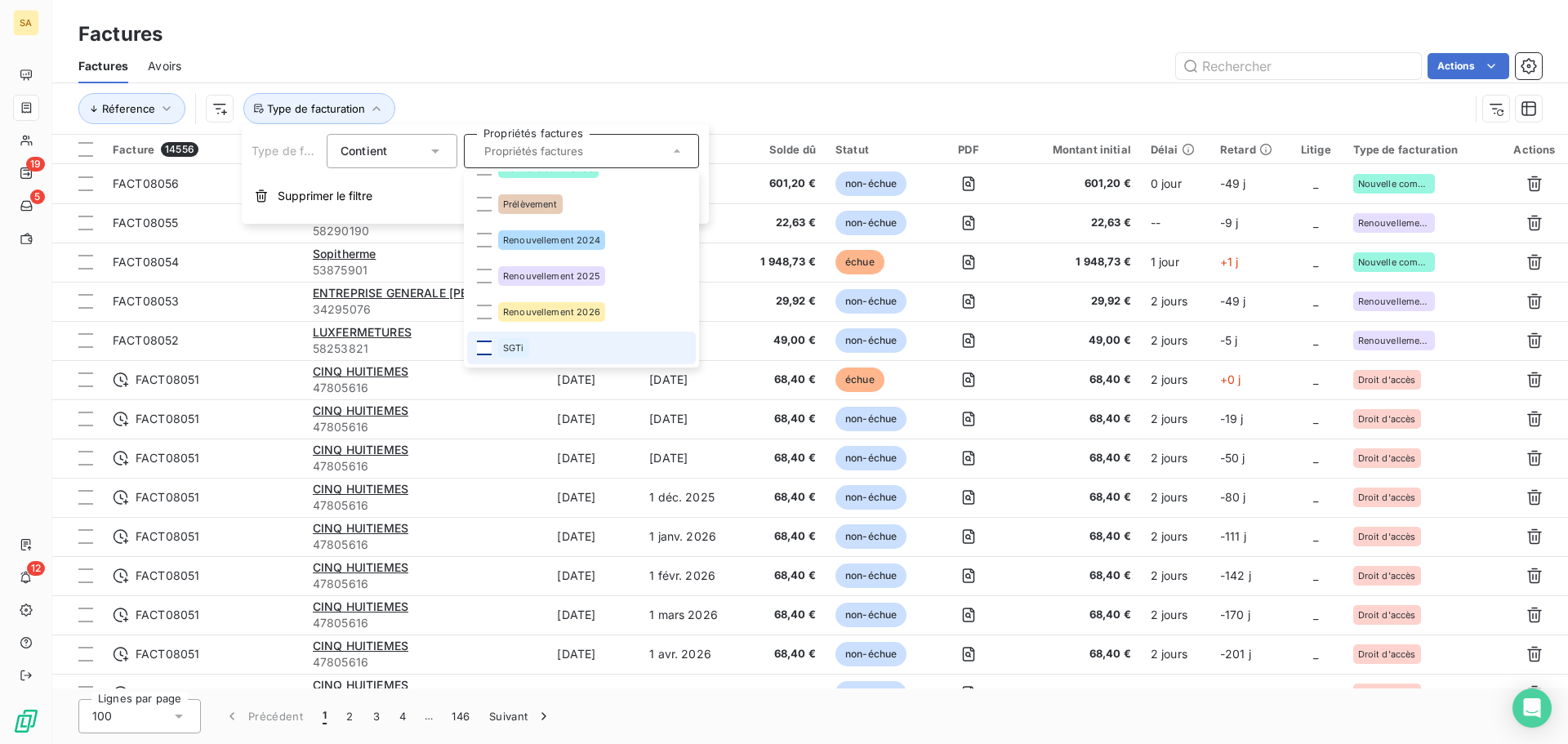
click at [485, 342] on div at bounding box center [484, 348] width 14 height 14
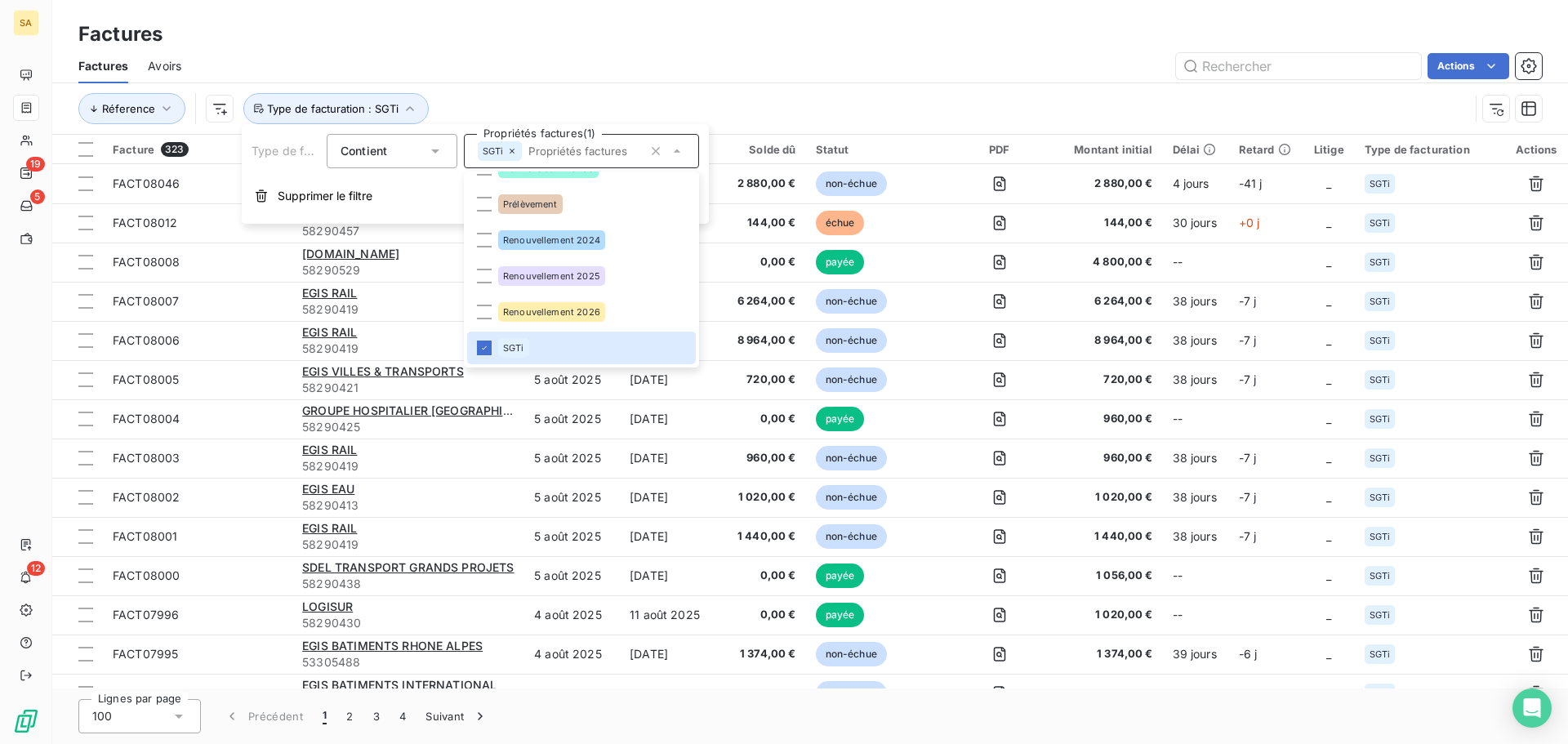
click at [1300, 25] on div "Factures" at bounding box center [810, 34] width 1515 height 30
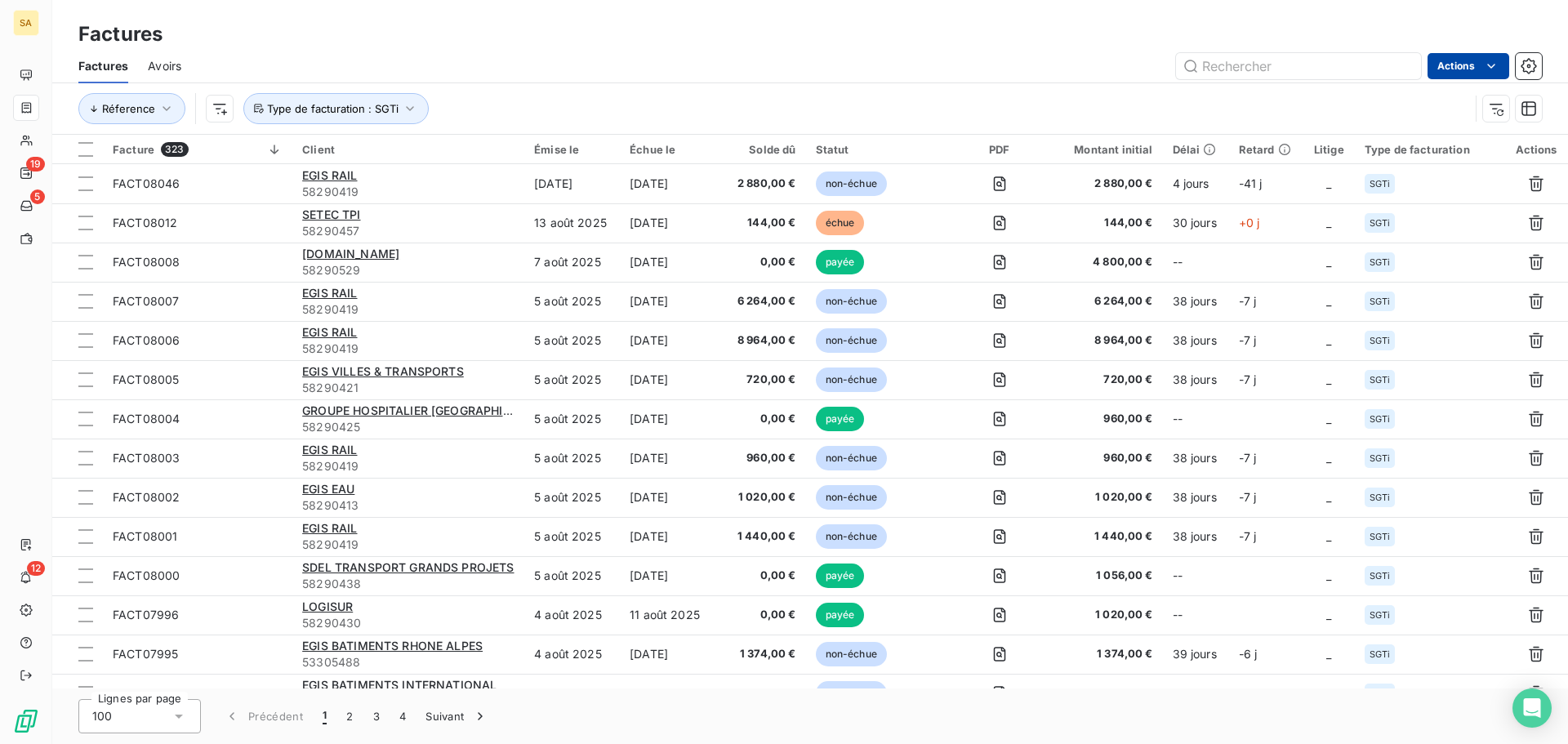
click at [1463, 65] on html "SA 19 5 12 Factures Factures Avoirs Actions Réference Type de facturation : SGT…" at bounding box center [784, 372] width 1568 height 744
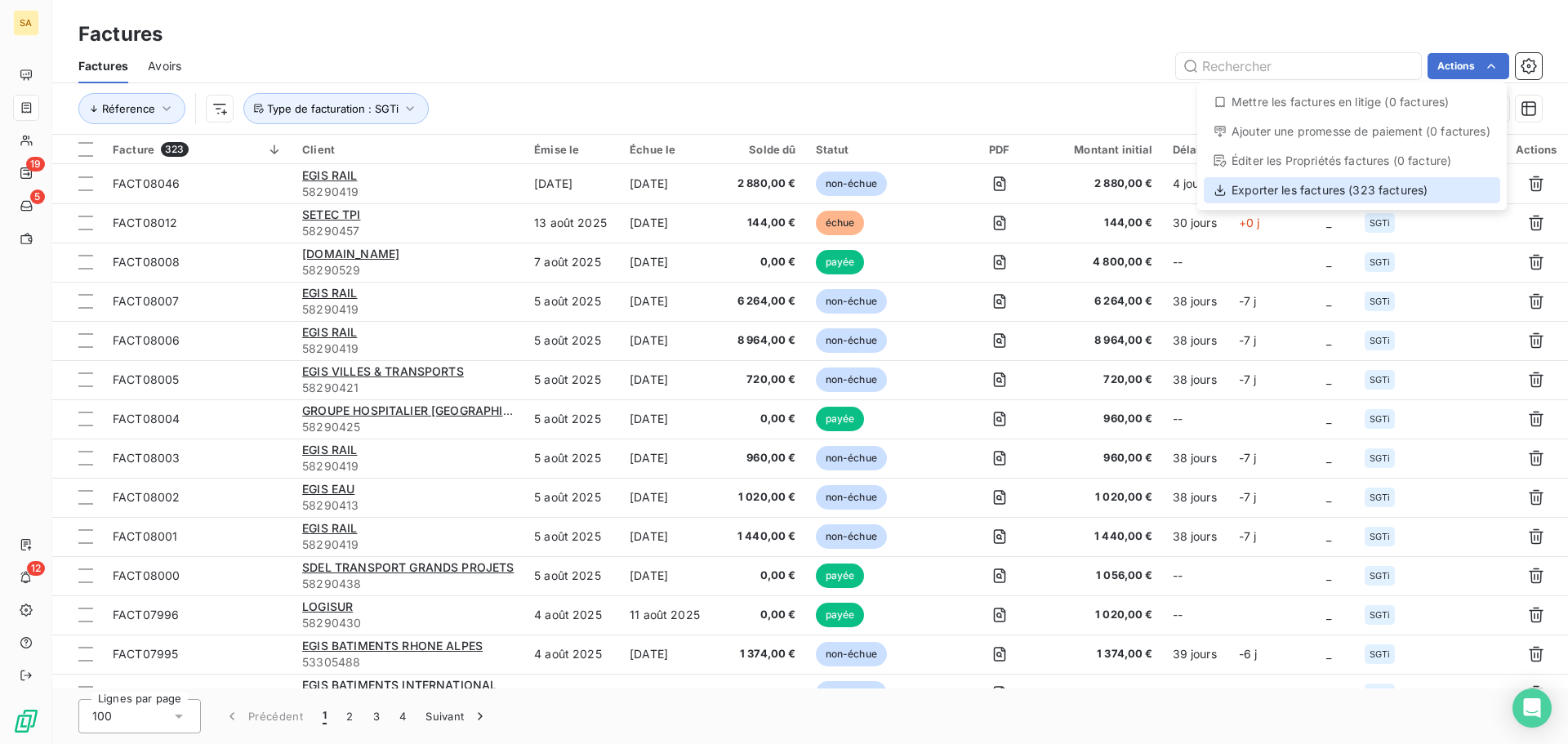
click at [1382, 187] on div "Exporter les factures (323 factures)" at bounding box center [1352, 190] width 296 height 26
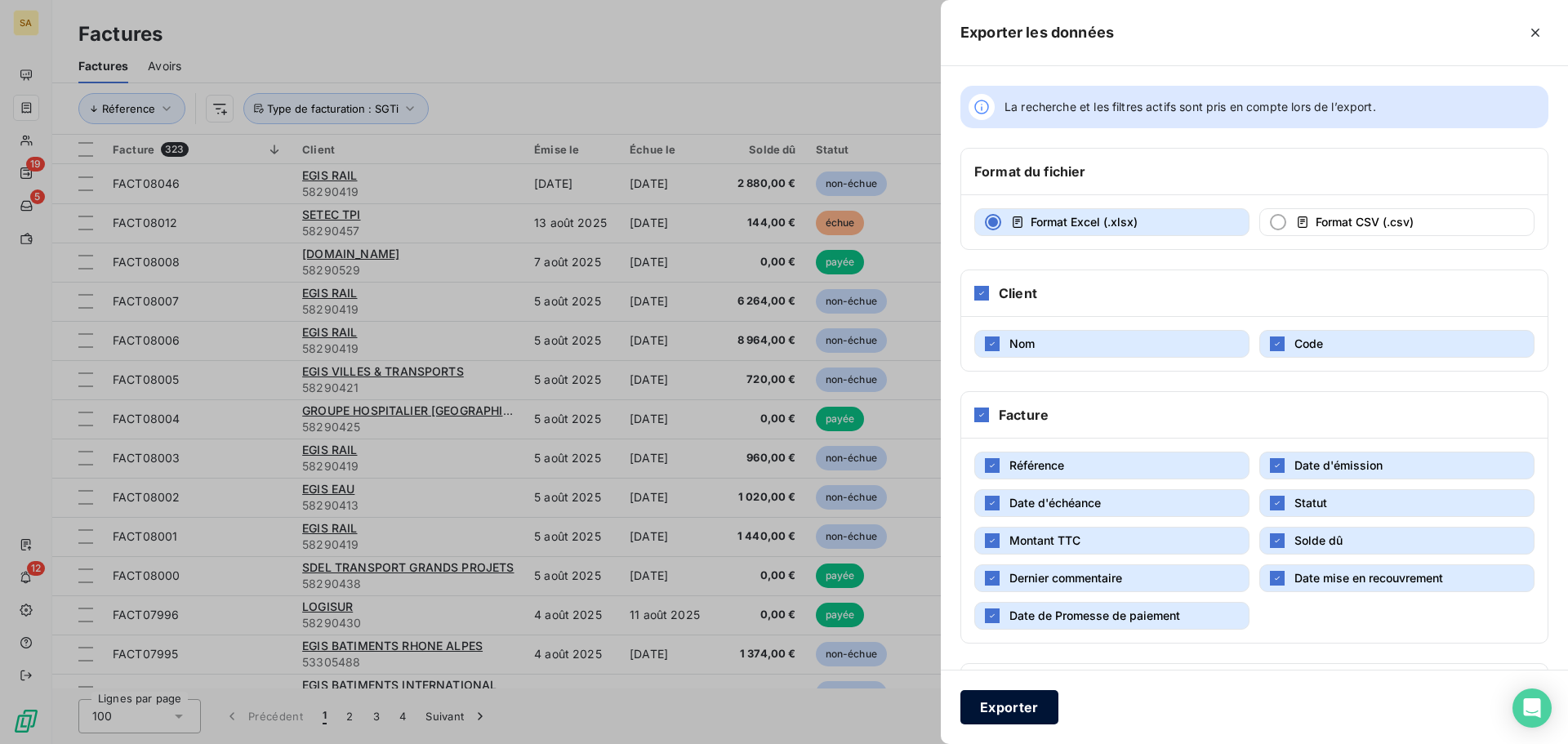
click at [994, 711] on button "Exporter" at bounding box center [1010, 707] width 98 height 34
